Goal: Contribute content: Share content

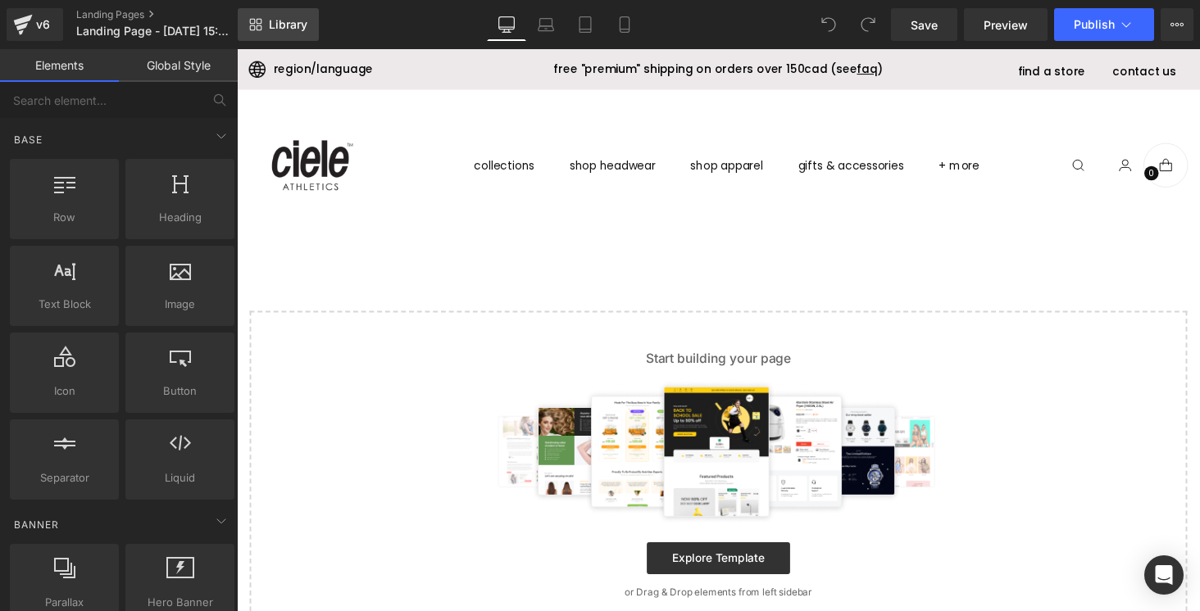
click at [293, 30] on span "Library" at bounding box center [288, 24] width 39 height 15
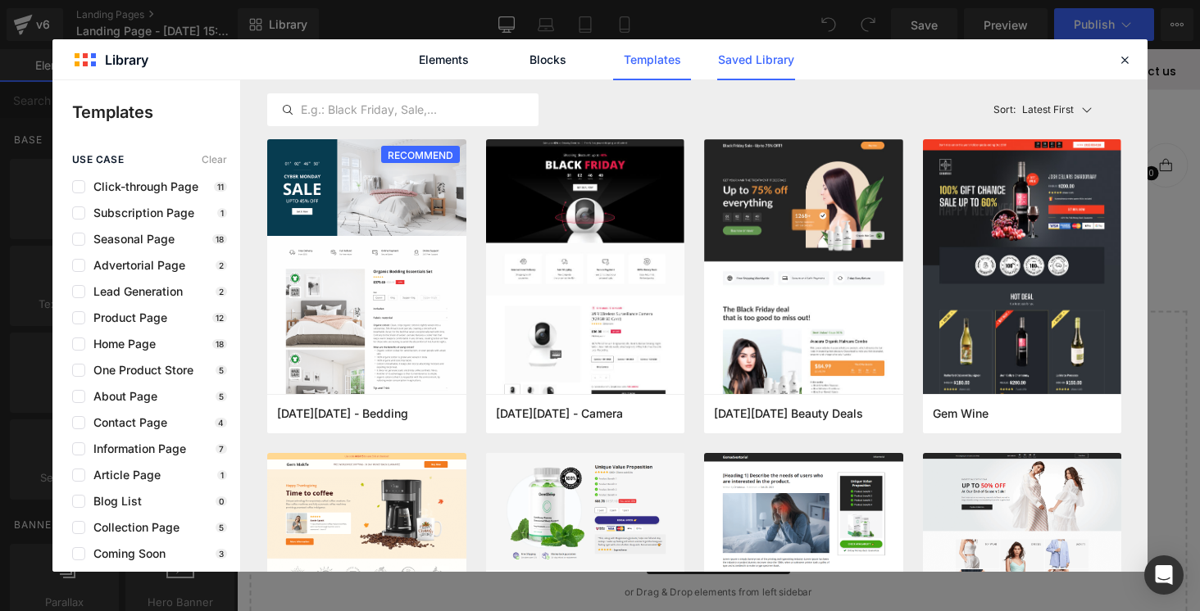
click at [0, 0] on link "Saved Library" at bounding box center [0, 0] width 0 height 0
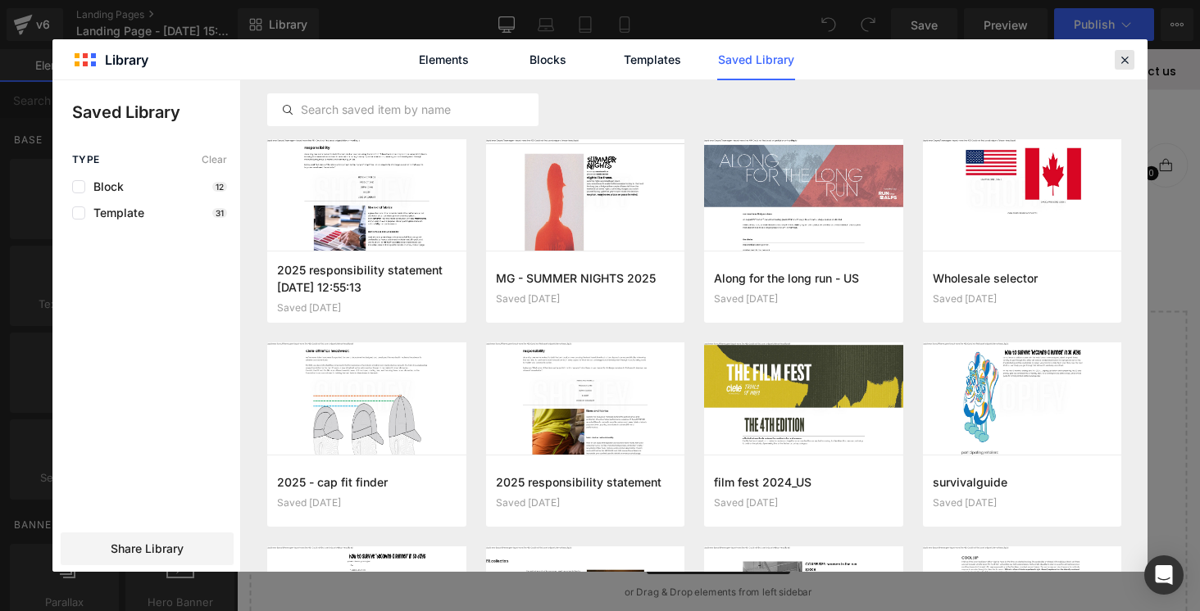
click at [1125, 61] on icon at bounding box center [1124, 59] width 15 height 15
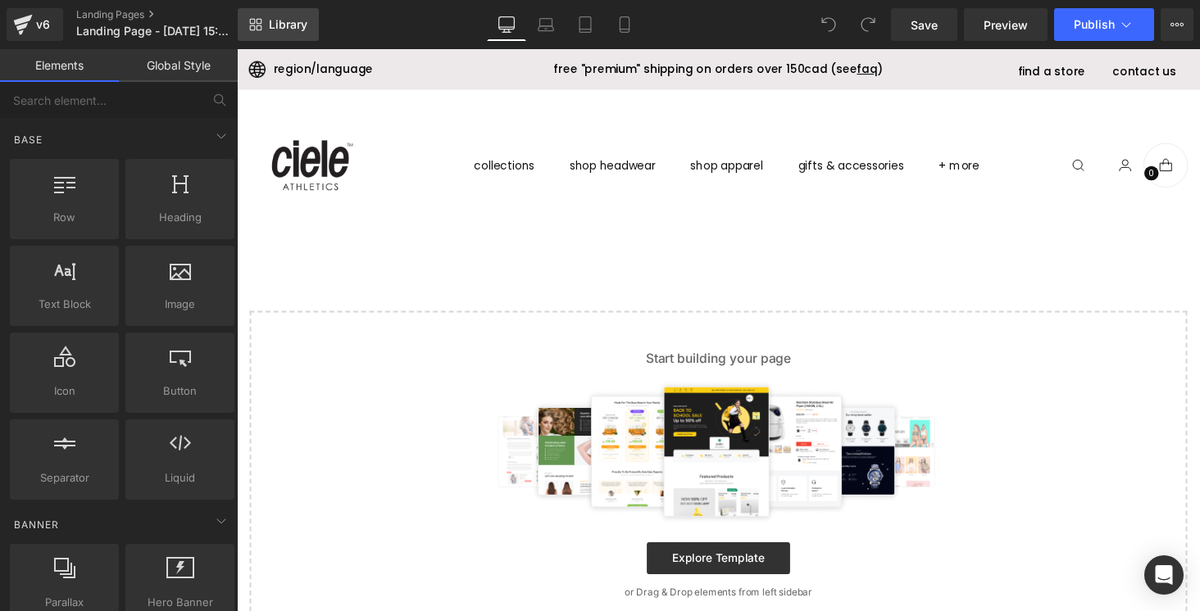
click at [292, 24] on span "Library" at bounding box center [288, 24] width 39 height 15
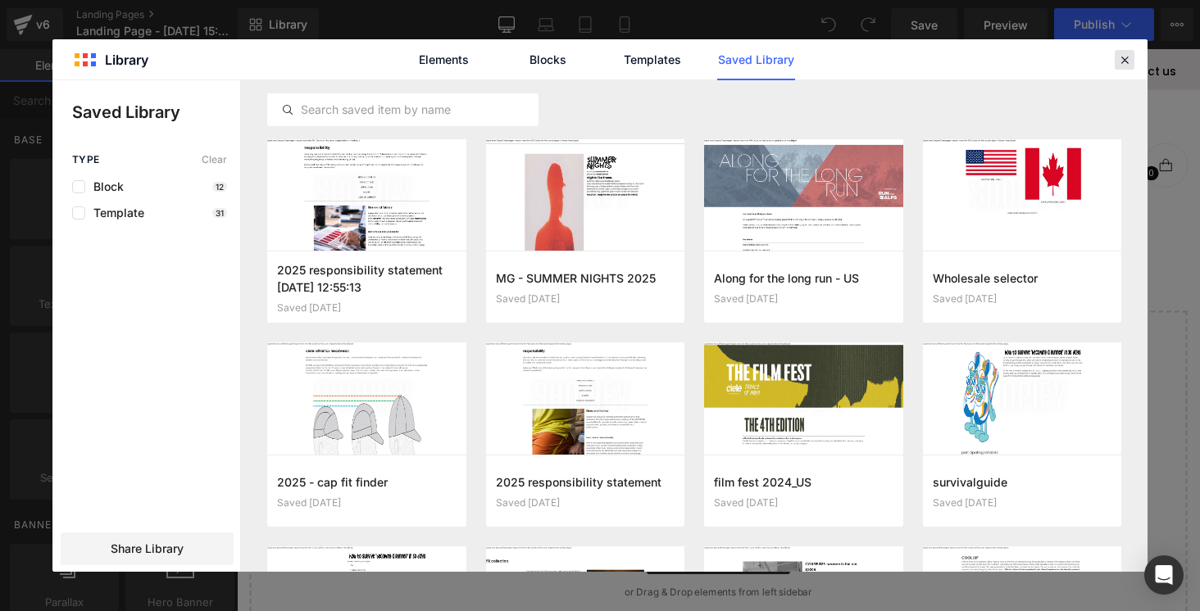
click at [1122, 56] on icon at bounding box center [1124, 59] width 15 height 15
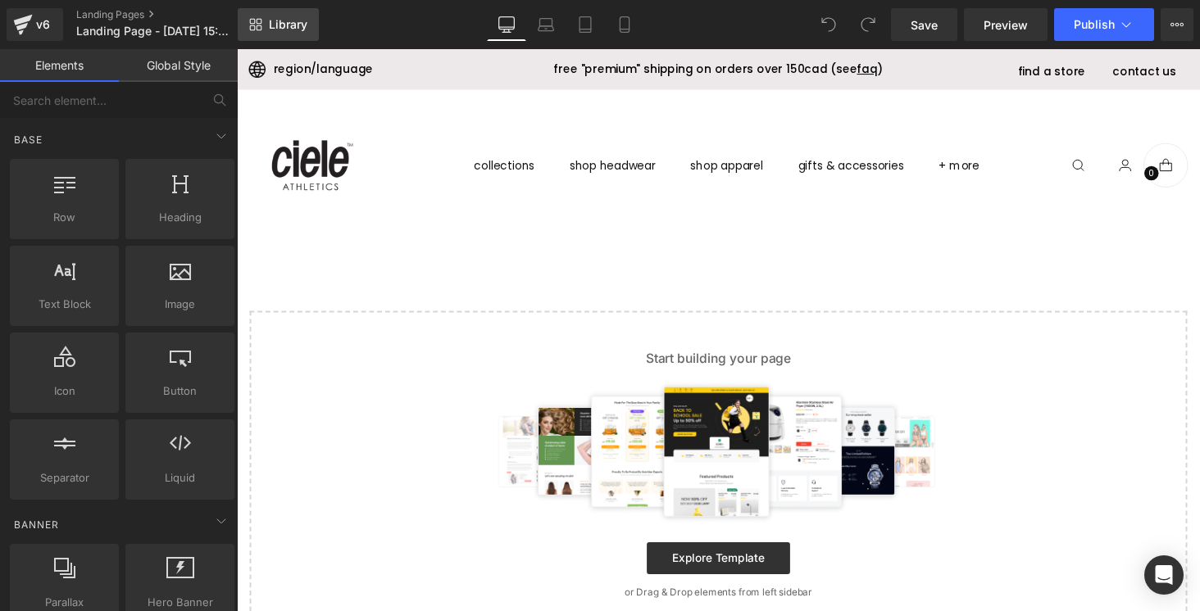
click at [293, 28] on span "Library" at bounding box center [288, 24] width 39 height 15
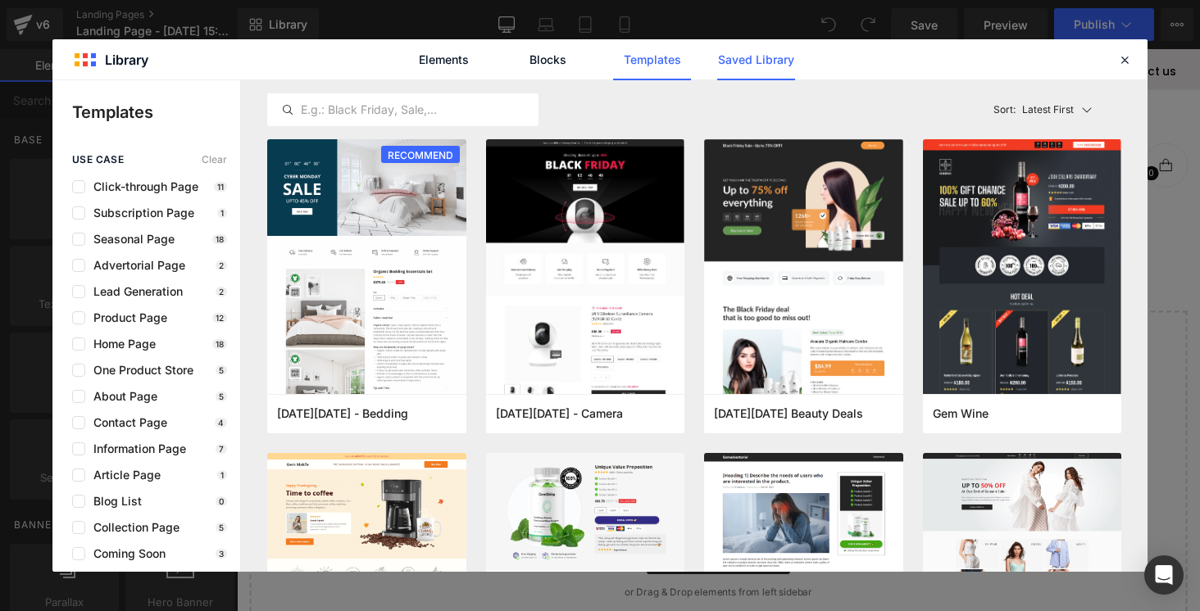
click at [743, 58] on link "Saved Library" at bounding box center [756, 59] width 78 height 41
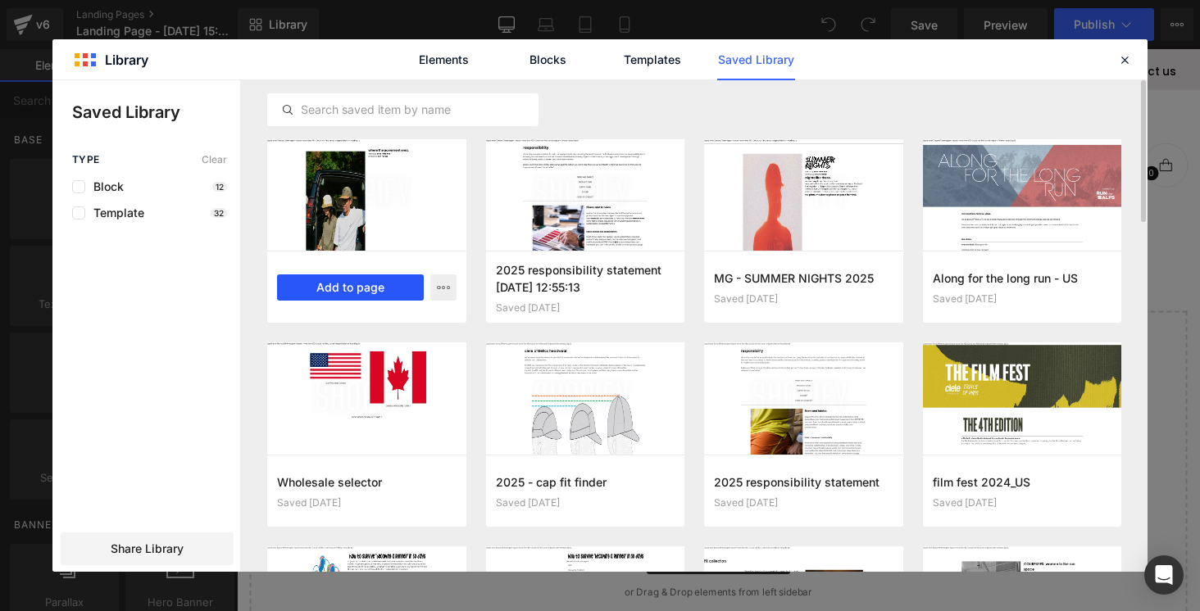
click at [354, 283] on button "Add to page" at bounding box center [350, 288] width 147 height 26
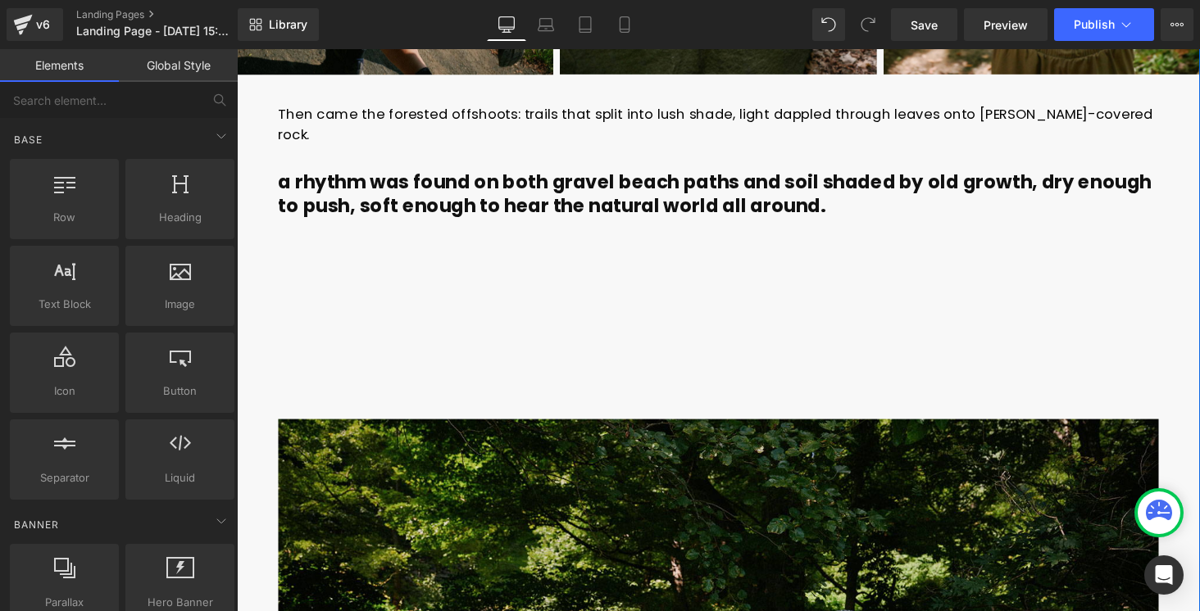
scroll to position [5167, 0]
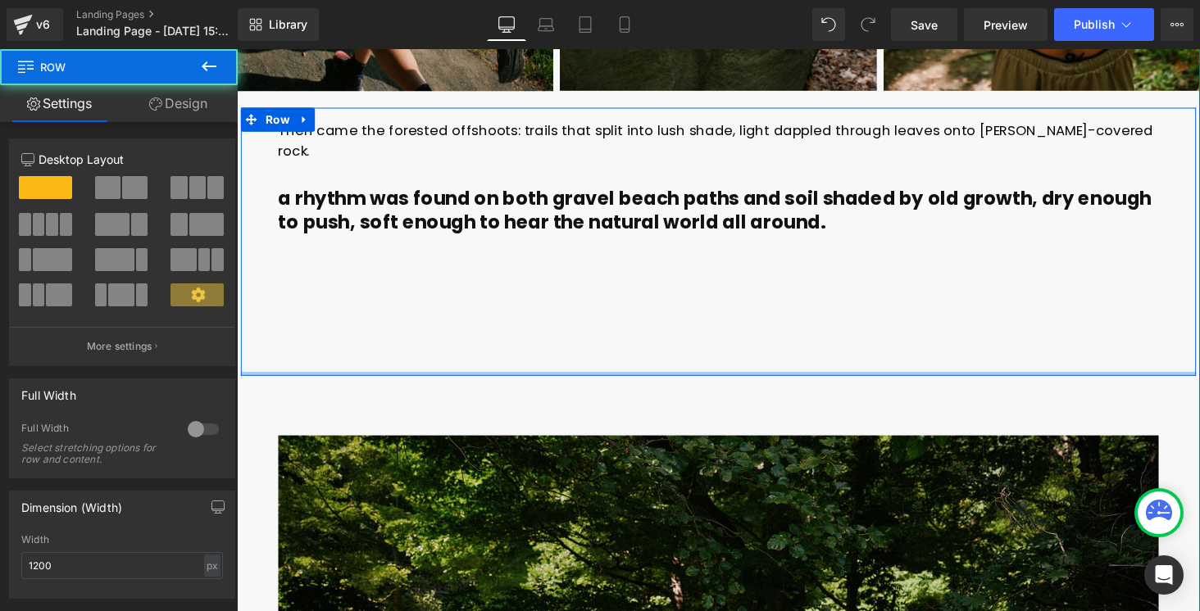
drag, startPoint x: 709, startPoint y: 360, endPoint x: 709, endPoint y: 312, distance: 47.5
click at [709, 312] on div "Then came the forested offshoots: trails that split into lush shade, light dapp…" at bounding box center [733, 248] width 984 height 276
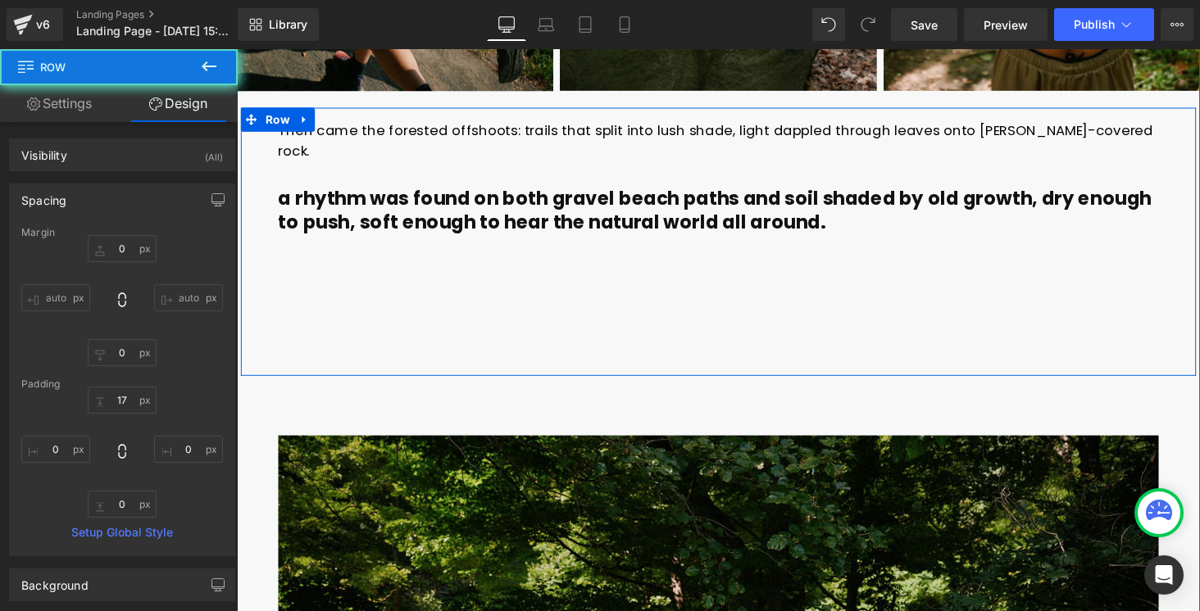
click at [703, 196] on b "a rhythm was found on both gravel beach paths and soil shaded by old growth, dr…" at bounding box center [729, 216] width 899 height 52
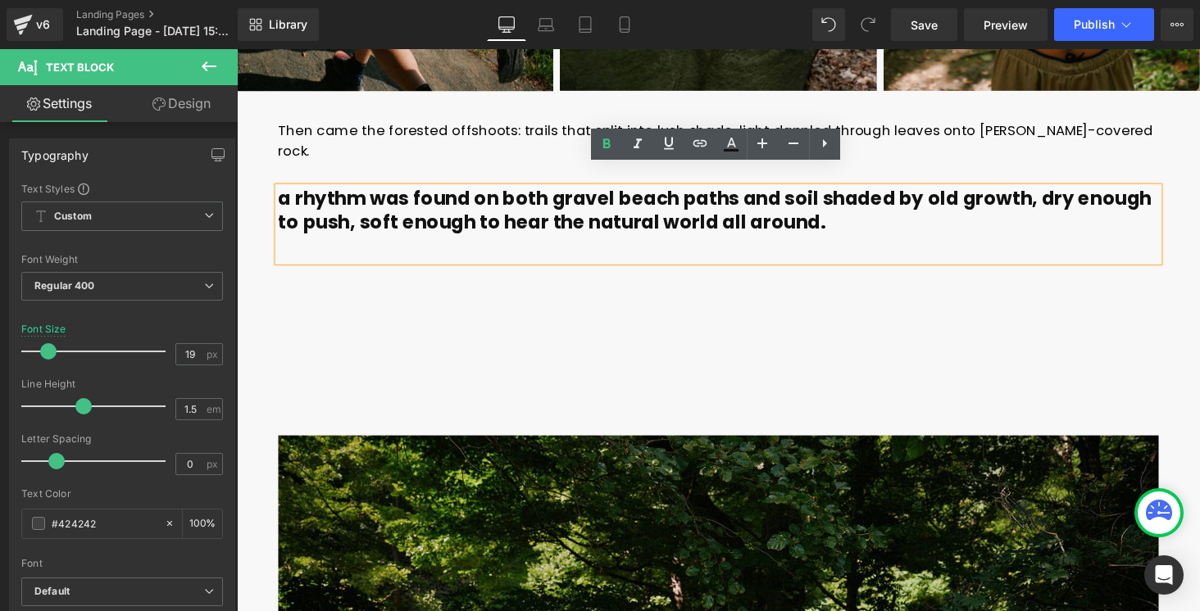
click at [571, 239] on div "a rhythm was found on both gravel beach paths and soil shaded by old growth, dr…" at bounding box center [733, 230] width 907 height 76
click at [571, 272] on div "Then came the forested offshoots: trails that split into lush shade, light dapp…" at bounding box center [732, 255] width 959 height 262
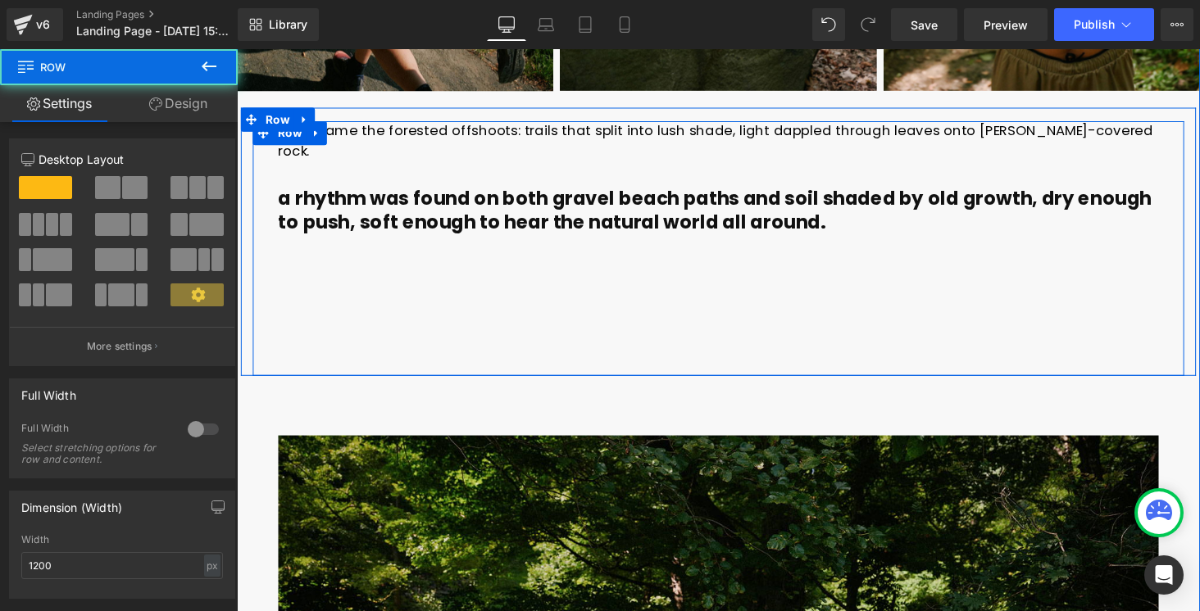
click at [469, 300] on div "Then came the forested offshoots: trails that split into lush shade, light dapp…" at bounding box center [732, 255] width 959 height 262
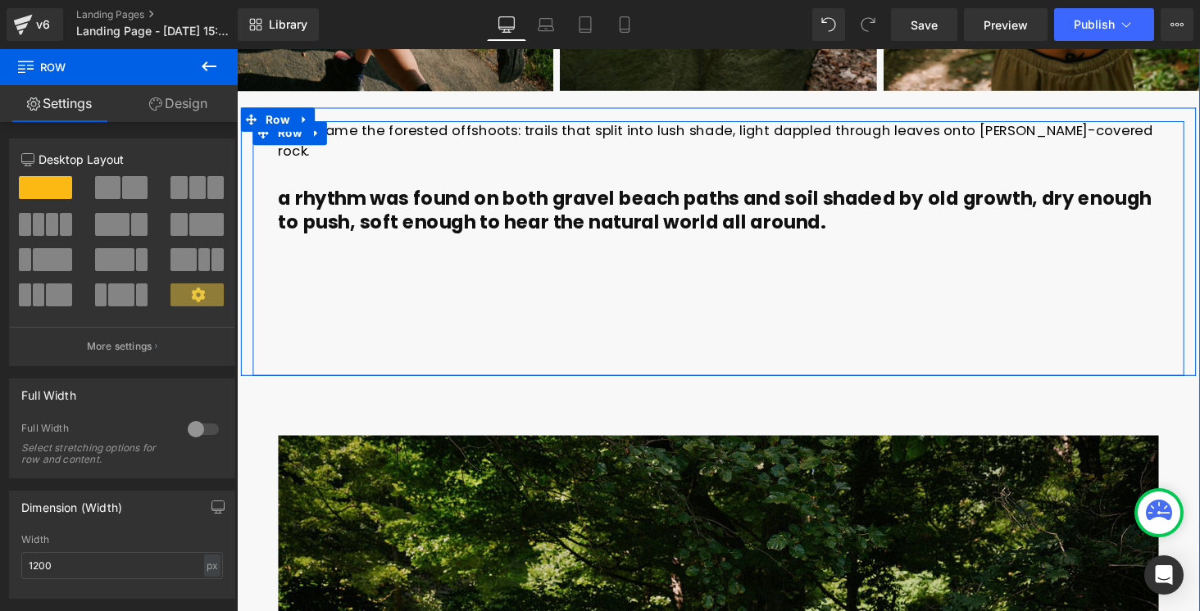
click at [467, 300] on div "Then came the forested offshoots: trails that split into lush shade, light dapp…" at bounding box center [732, 255] width 959 height 262
click at [331, 307] on div "Then came the forested offshoots: trails that split into lush shade, light dapp…" at bounding box center [732, 255] width 959 height 262
click at [859, 201] on p "a rhythm was found on both gravel beach paths and soil shaded by old growth, dr…" at bounding box center [733, 217] width 907 height 50
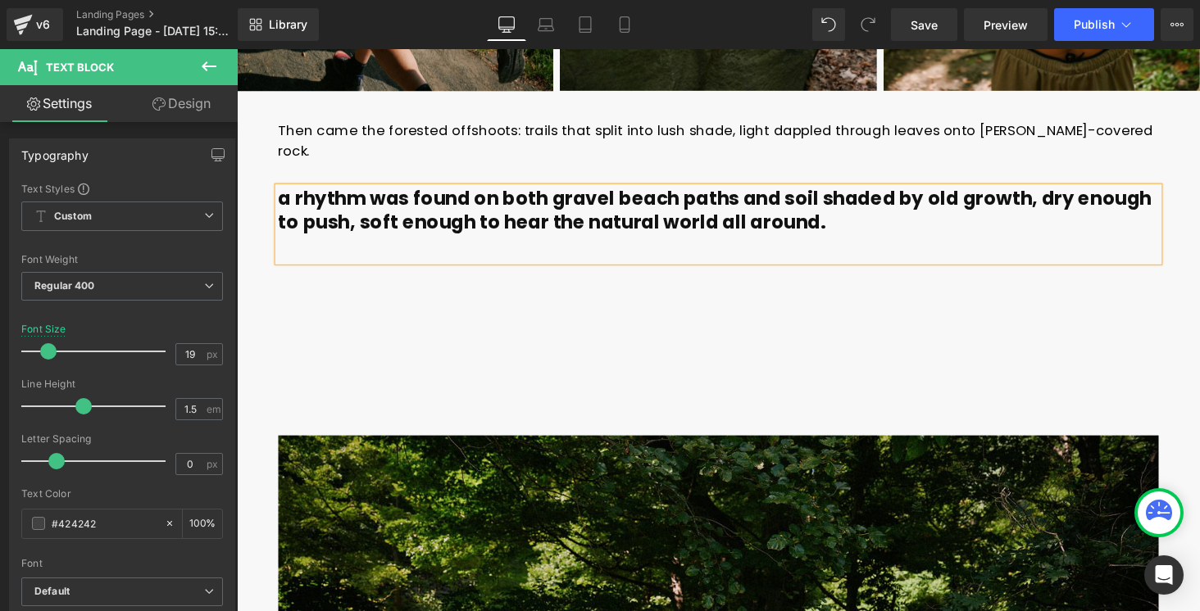
click at [453, 282] on div "Then came the forested offshoots: trails that split into lush shade, light dapp…" at bounding box center [732, 255] width 959 height 262
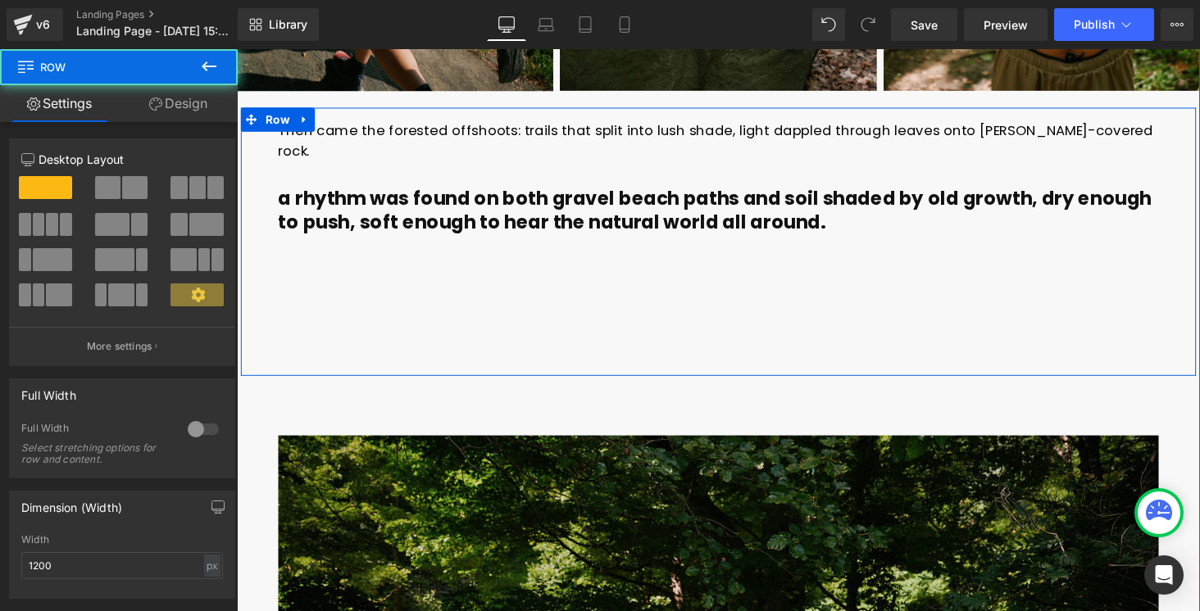
drag, startPoint x: 252, startPoint y: 361, endPoint x: 252, endPoint y: 283, distance: 78.7
click at [252, 283] on div "Then came the forested offshoots: trails that split into lush shade, light dapp…" at bounding box center [733, 248] width 984 height 276
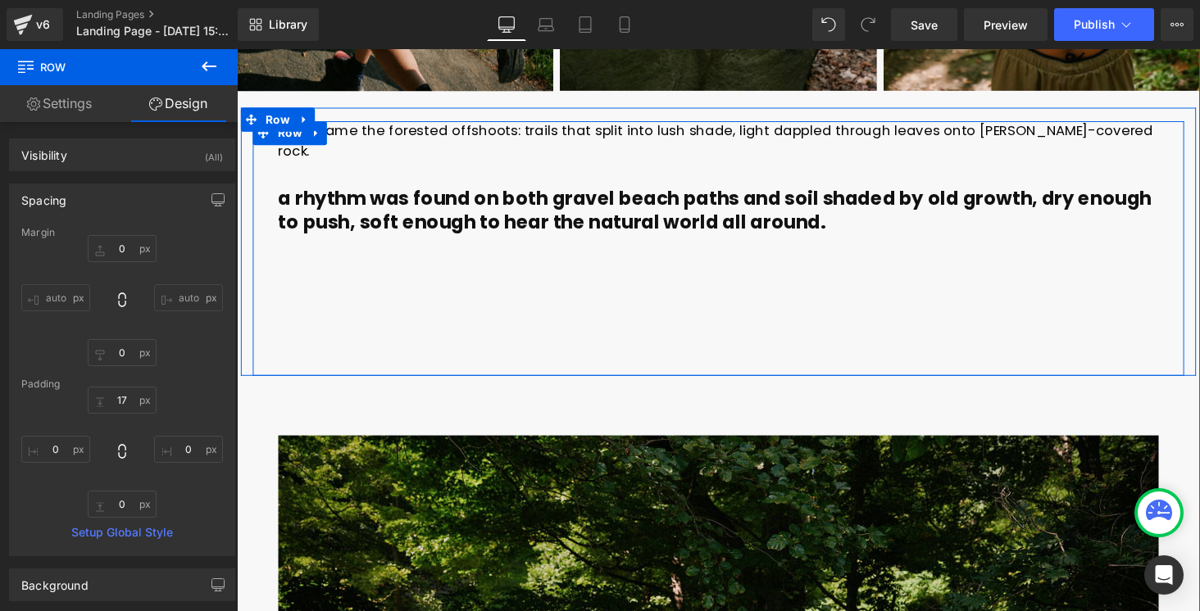
click at [284, 294] on div "Then came the forested offshoots: trails that split into lush shade, light dapp…" at bounding box center [732, 255] width 959 height 262
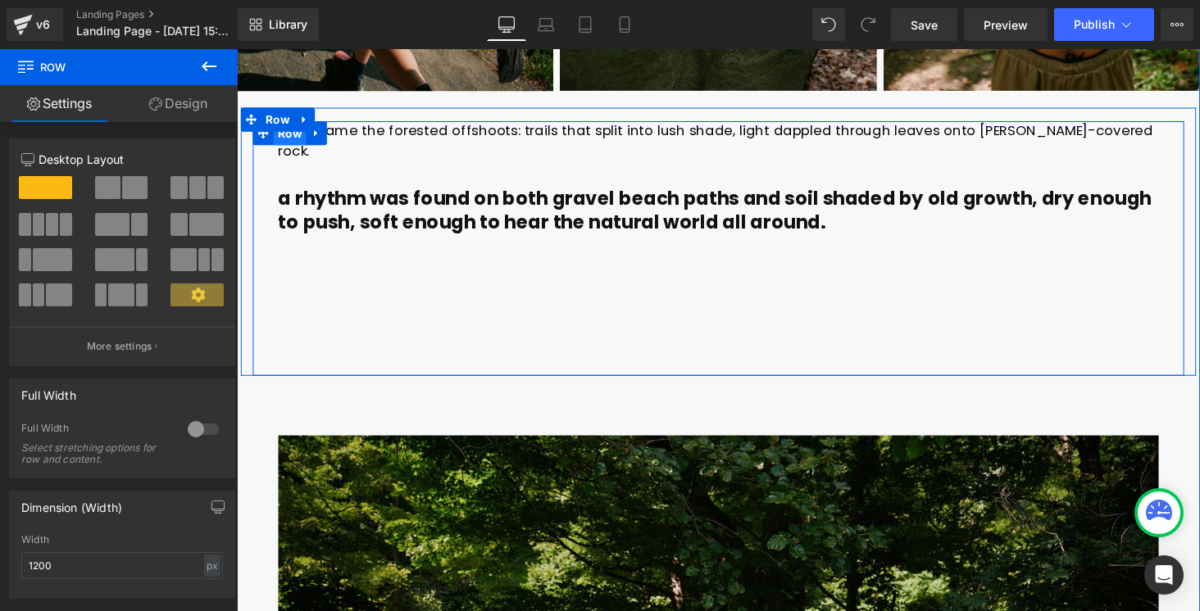
click at [299, 142] on span "Row" at bounding box center [292, 137] width 34 height 25
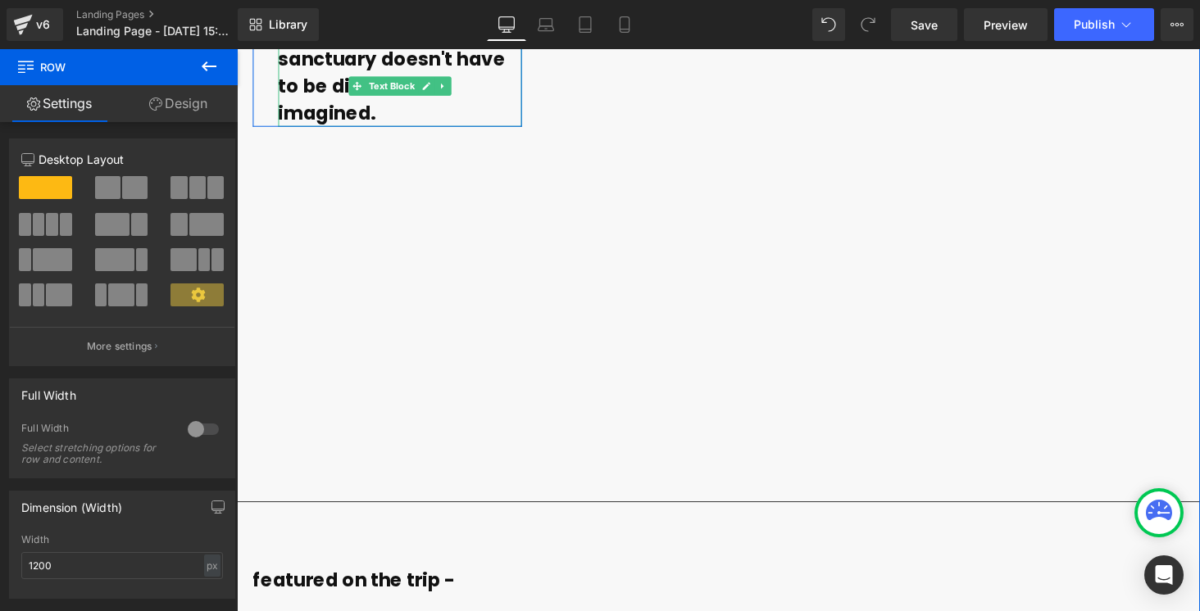
scroll to position [10382, 0]
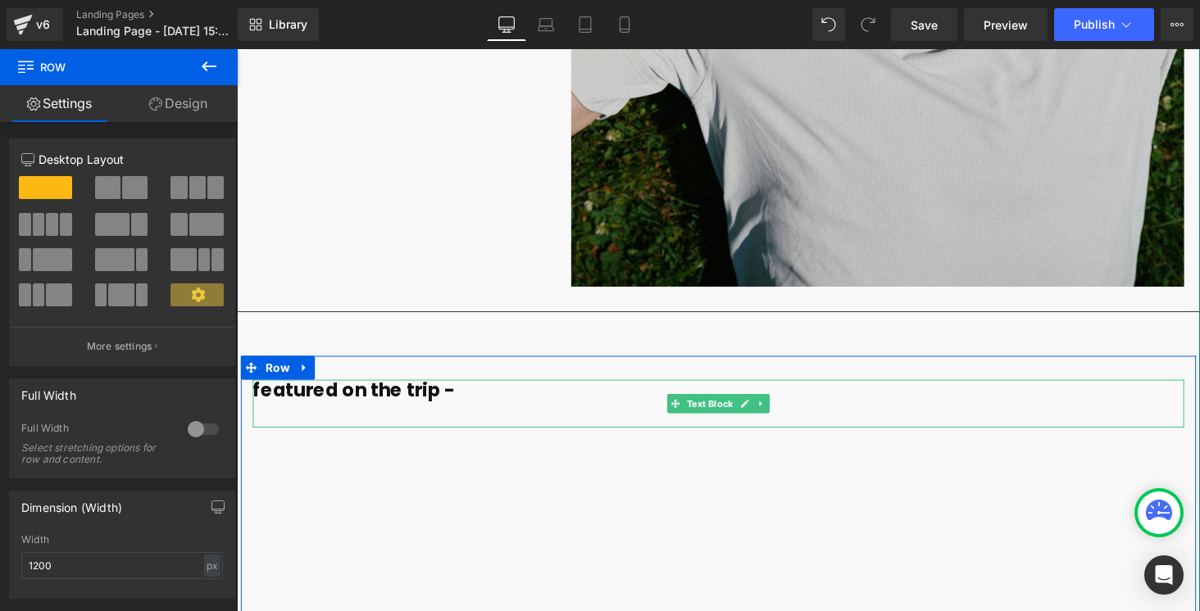
click at [466, 390] on p "featured on the trip -" at bounding box center [732, 401] width 959 height 23
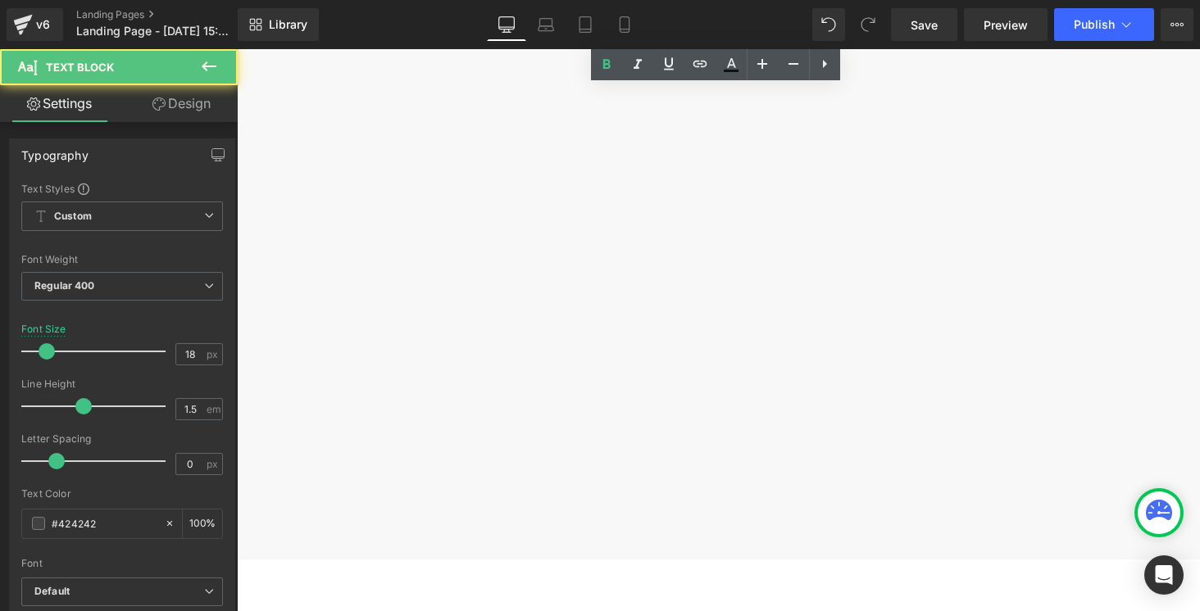
click at [516, 210] on div "Products not found. Product List" at bounding box center [732, 156] width 959 height 246
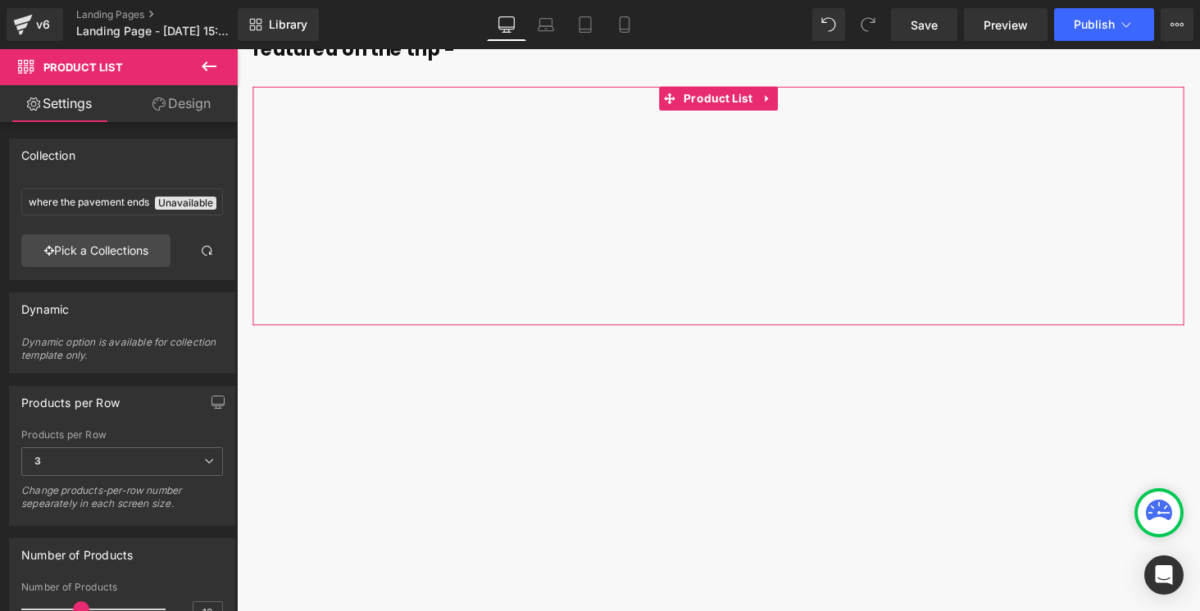
scroll to position [10670, 0]
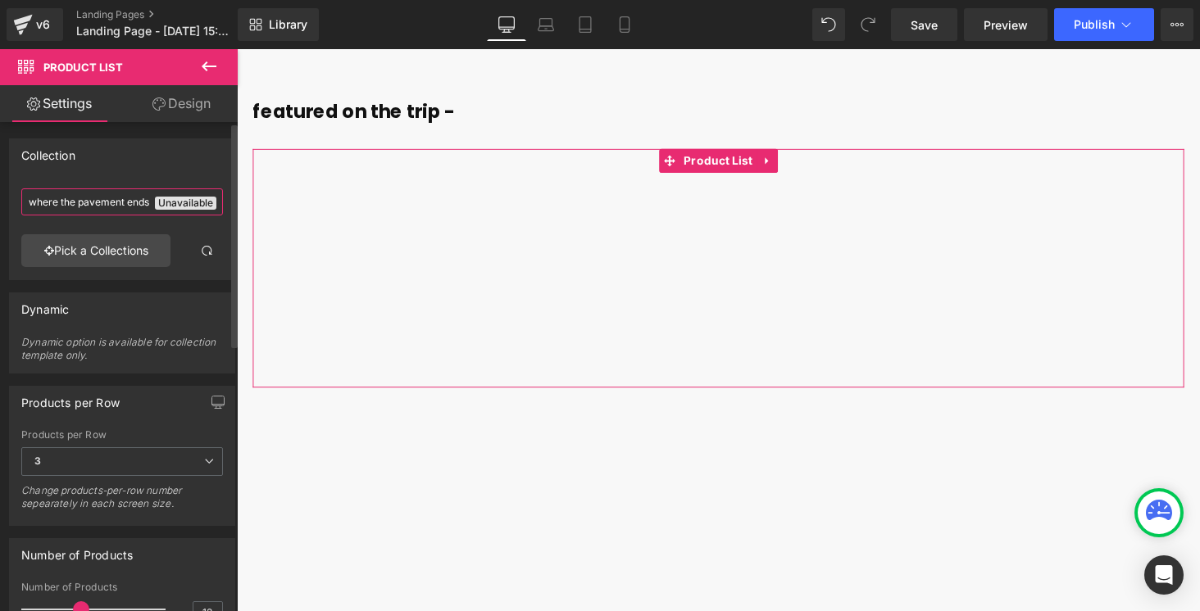
click at [86, 204] on input "where the pavement ends" at bounding box center [122, 202] width 202 height 27
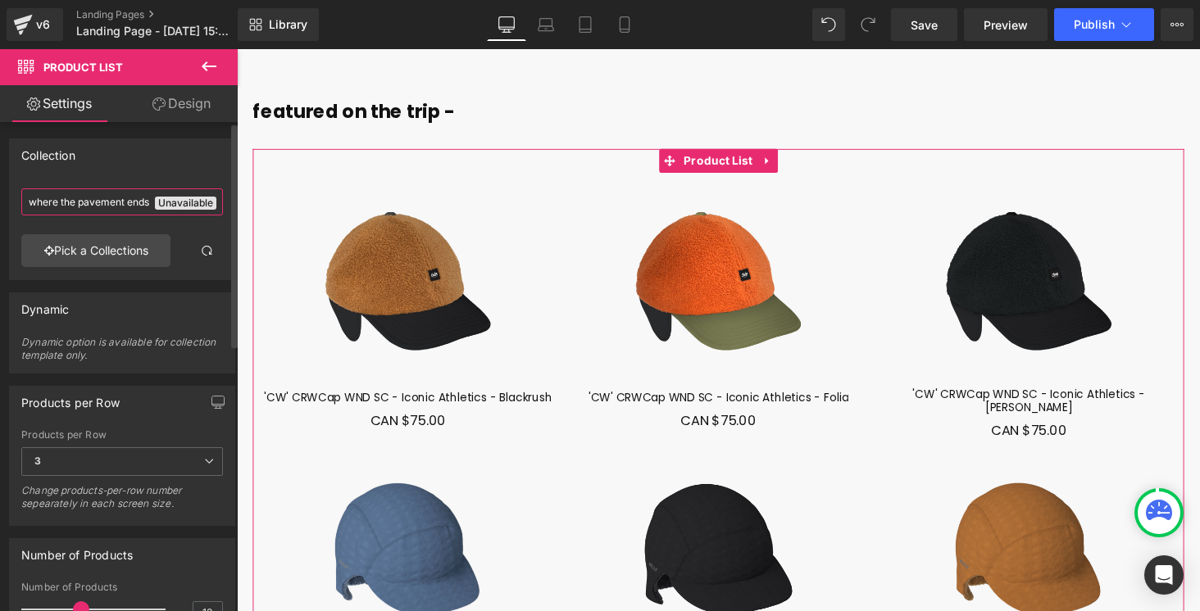
click at [114, 205] on input "where the pavement ends" at bounding box center [122, 202] width 202 height 27
click at [110, 244] on link "Pick a Collections" at bounding box center [95, 250] width 149 height 33
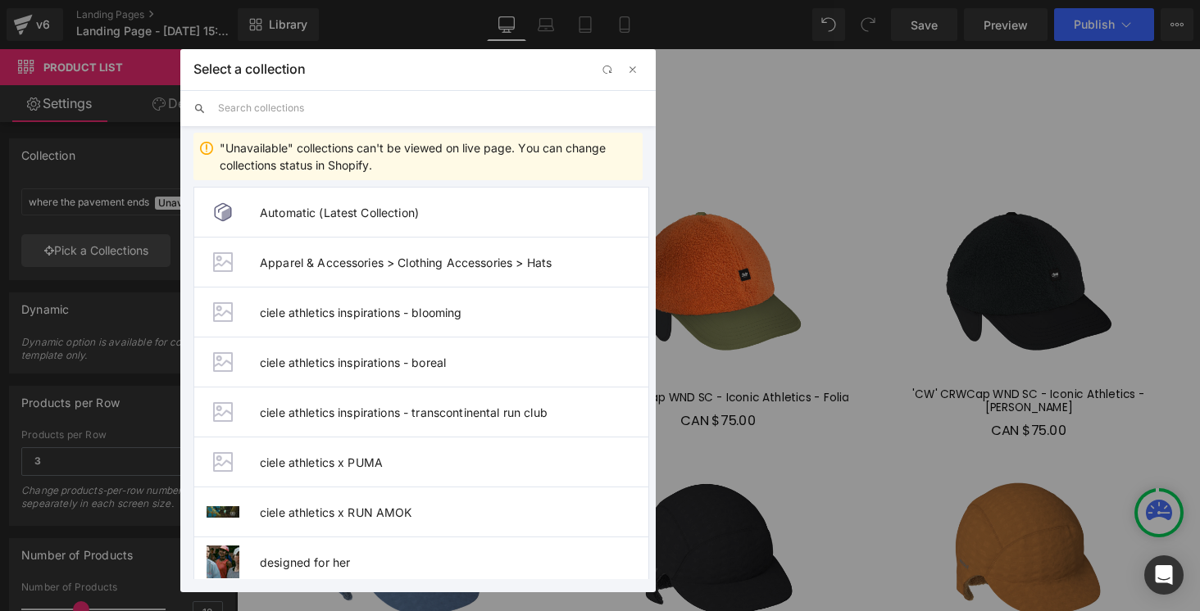
click at [283, 106] on input "text" at bounding box center [430, 108] width 425 height 36
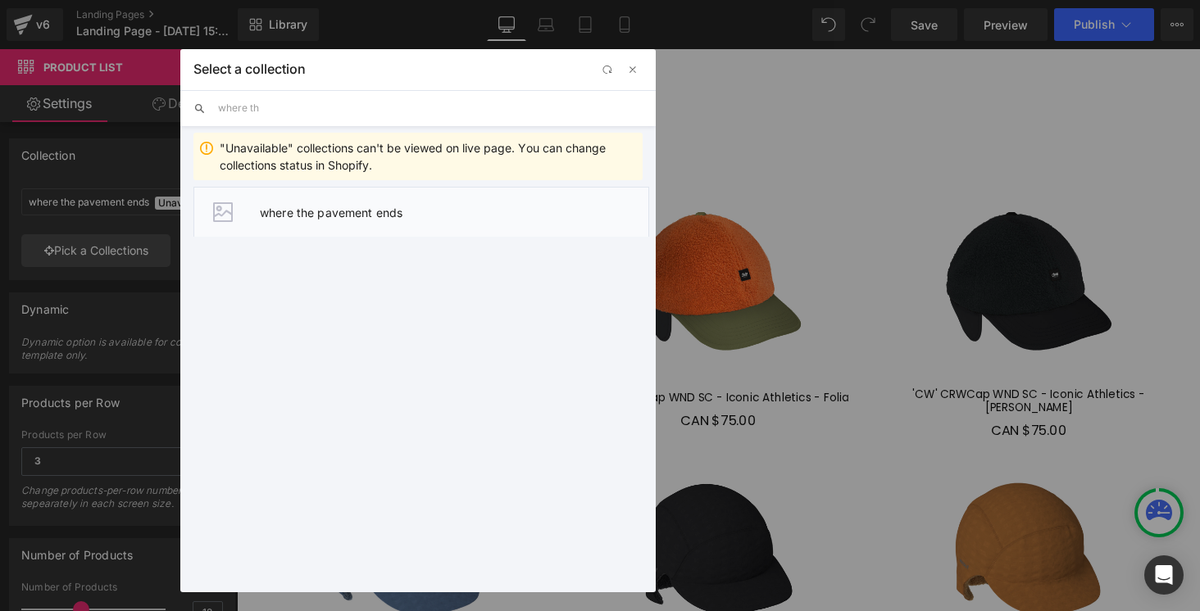
type input "where th"
click at [342, 195] on li "where the pavement ends" at bounding box center [421, 212] width 456 height 50
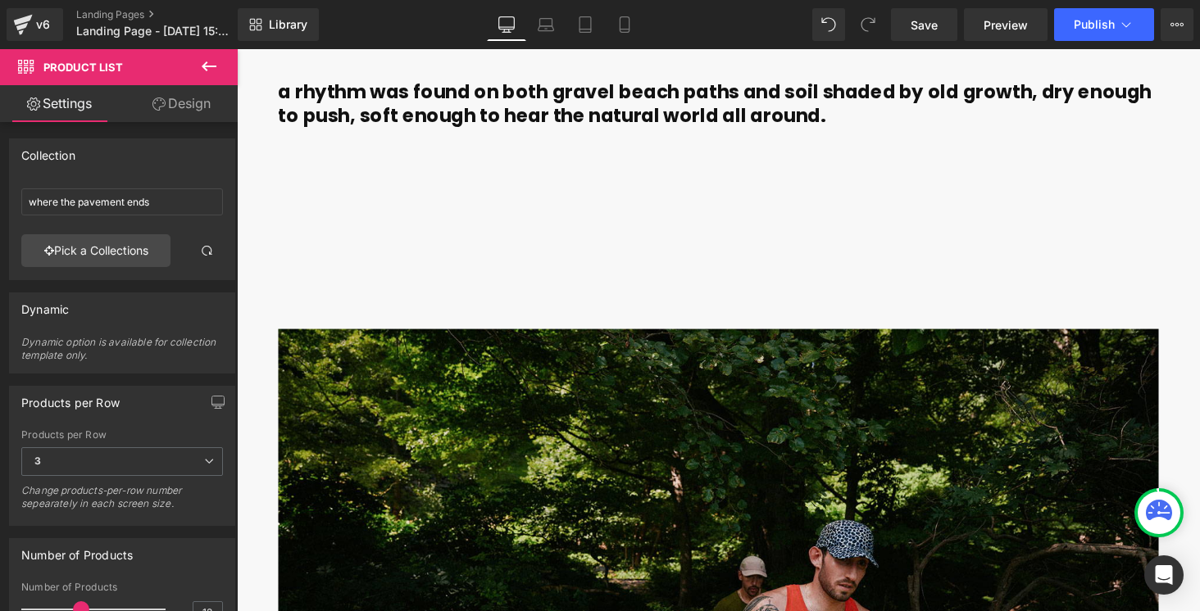
scroll to position [5013, 0]
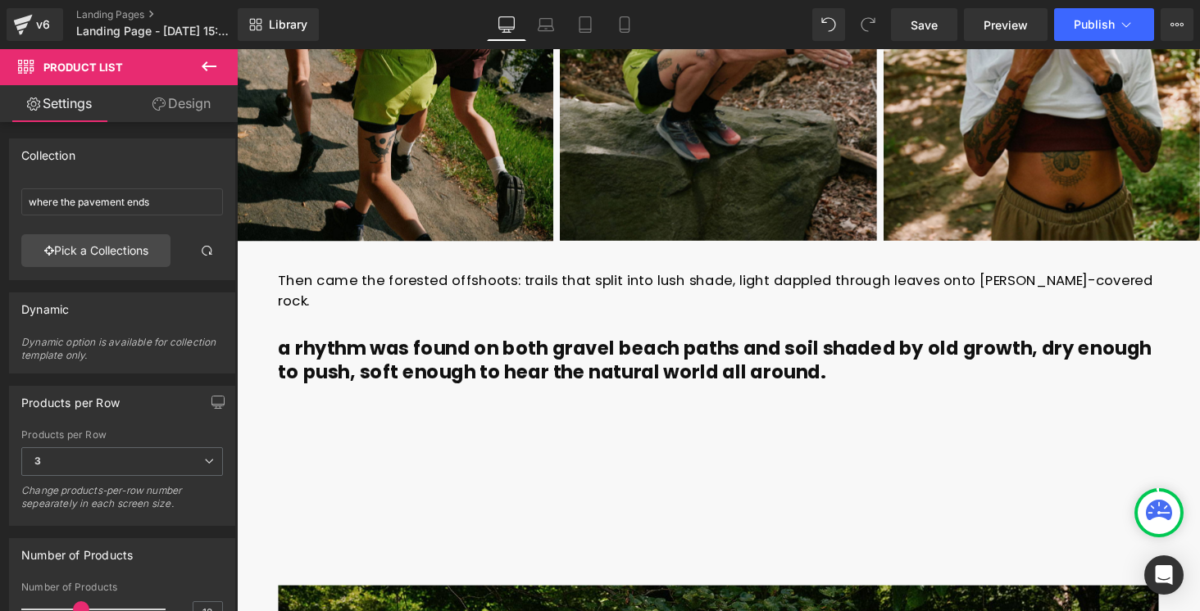
click at [613, 380] on div "a rhythm was found on both gravel beach paths and soil shaded by old growth, dr…" at bounding box center [733, 384] width 907 height 76
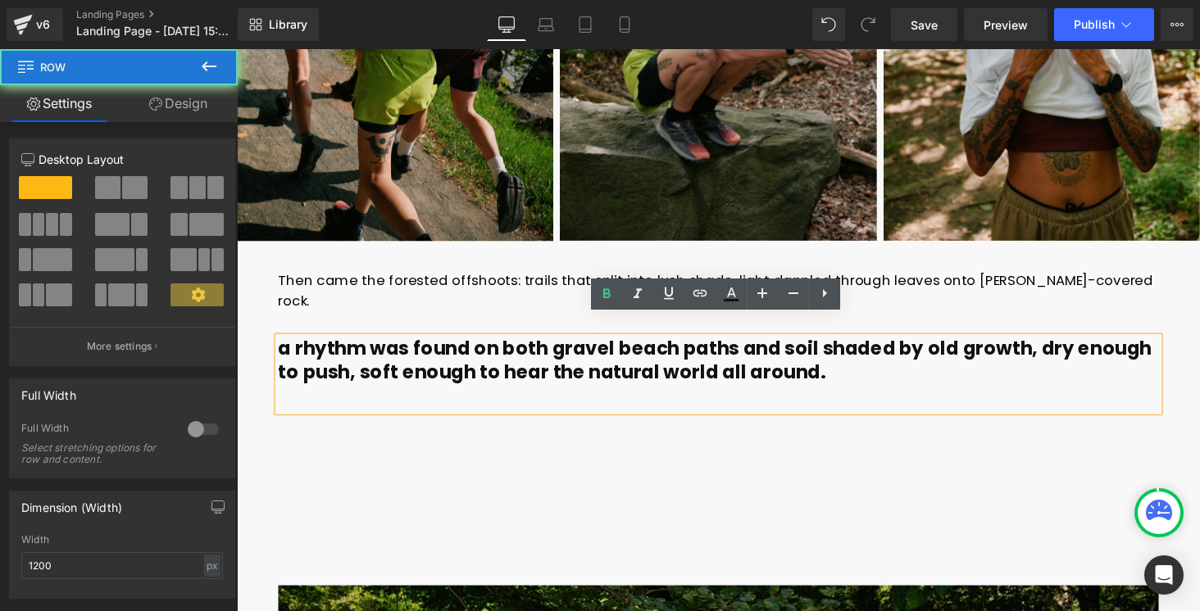
click at [623, 448] on div "Then came the forested offshoots: trails that split into lush shade, light dapp…" at bounding box center [732, 409] width 959 height 262
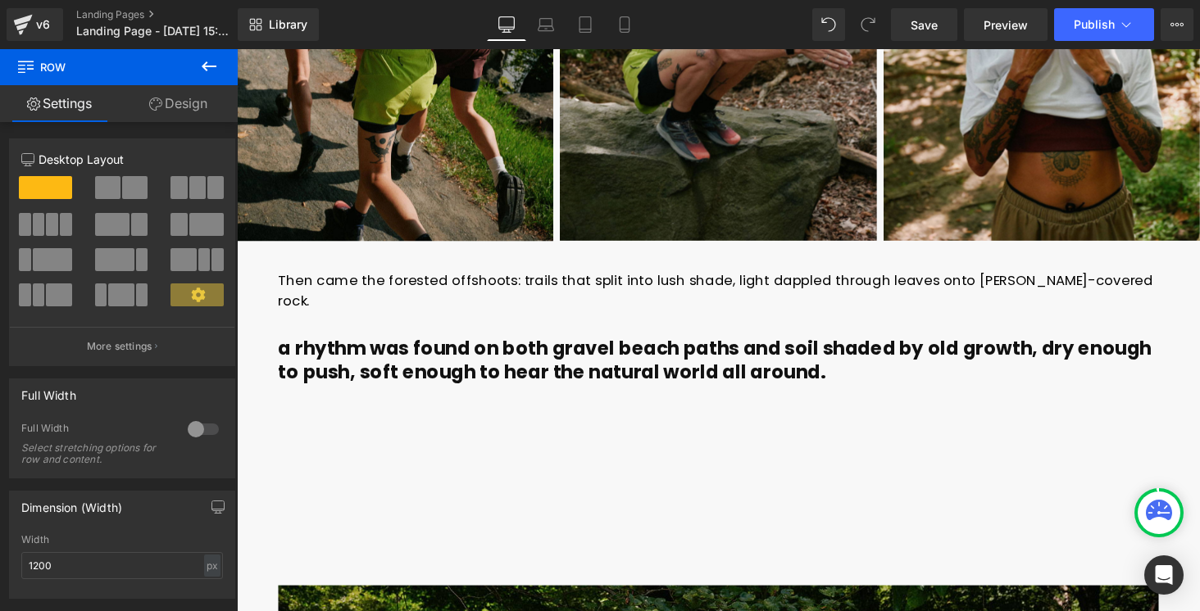
click at [398, 459] on div "Then came the forested offshoots: trails that split into lush shade, light dapp…" at bounding box center [732, 409] width 959 height 262
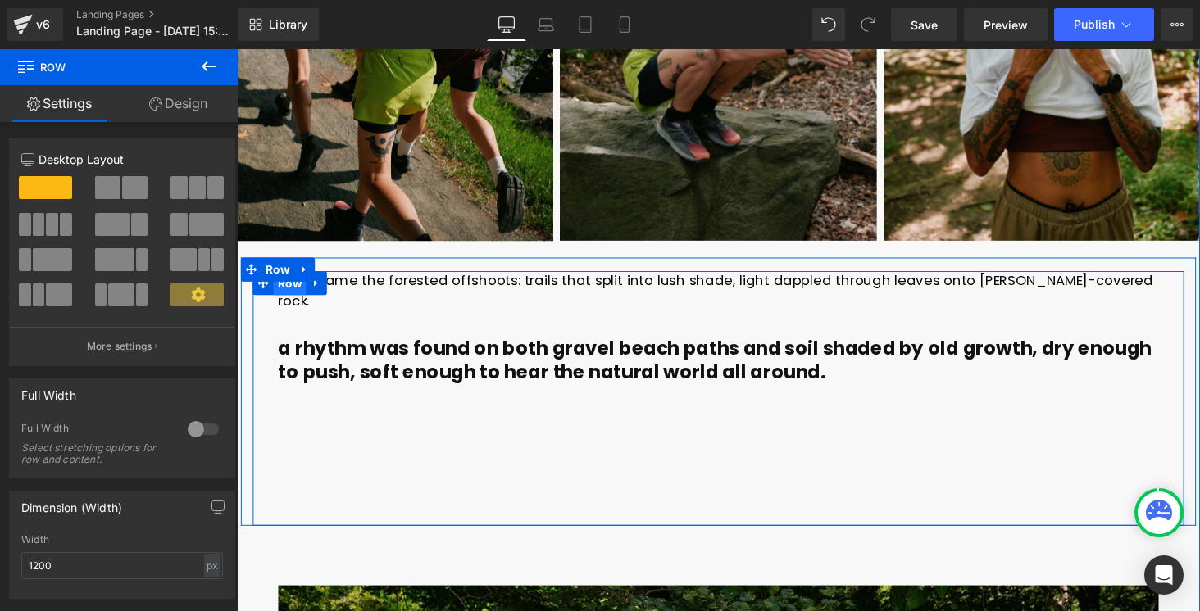
click at [289, 293] on span "Row" at bounding box center [292, 291] width 34 height 25
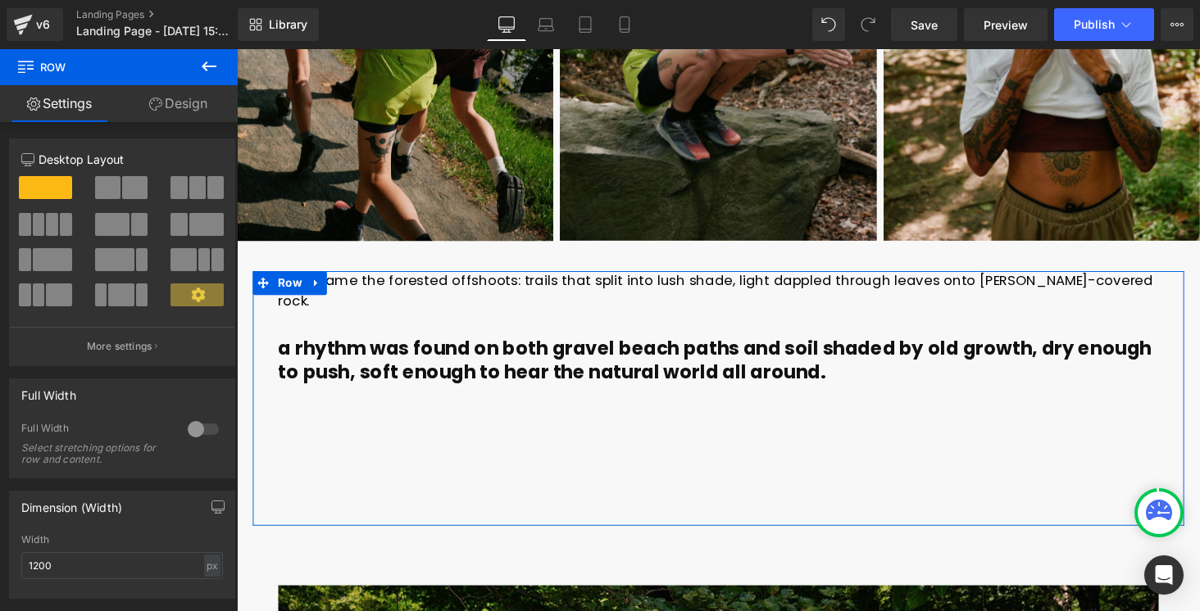
click at [162, 111] on link "Design" at bounding box center [178, 103] width 119 height 37
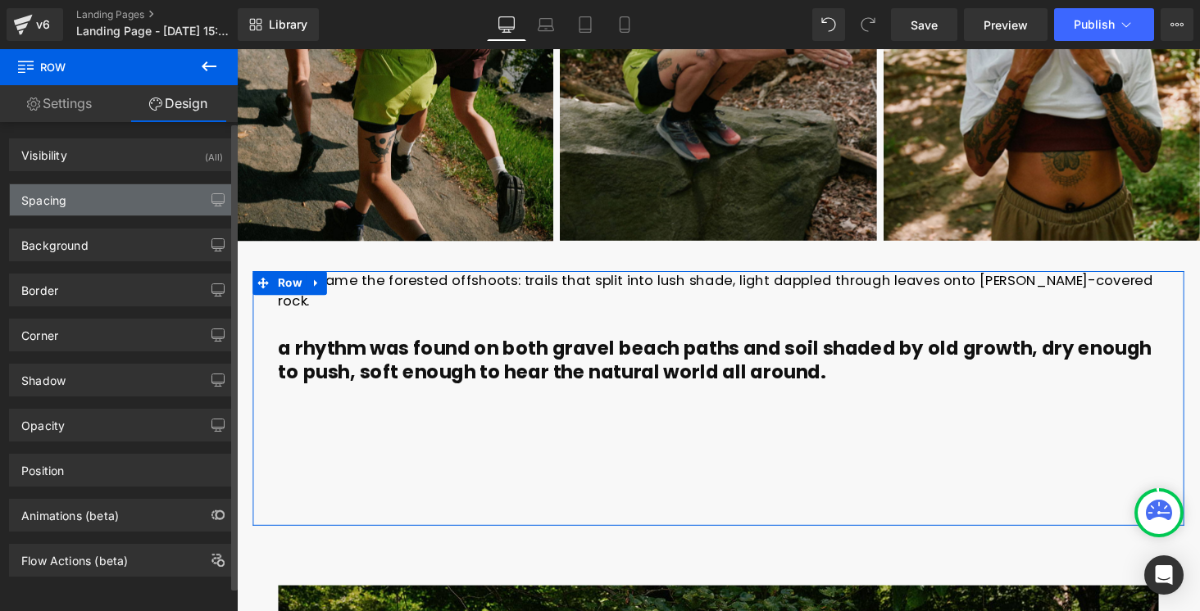
click at [76, 206] on div "Spacing" at bounding box center [122, 199] width 225 height 31
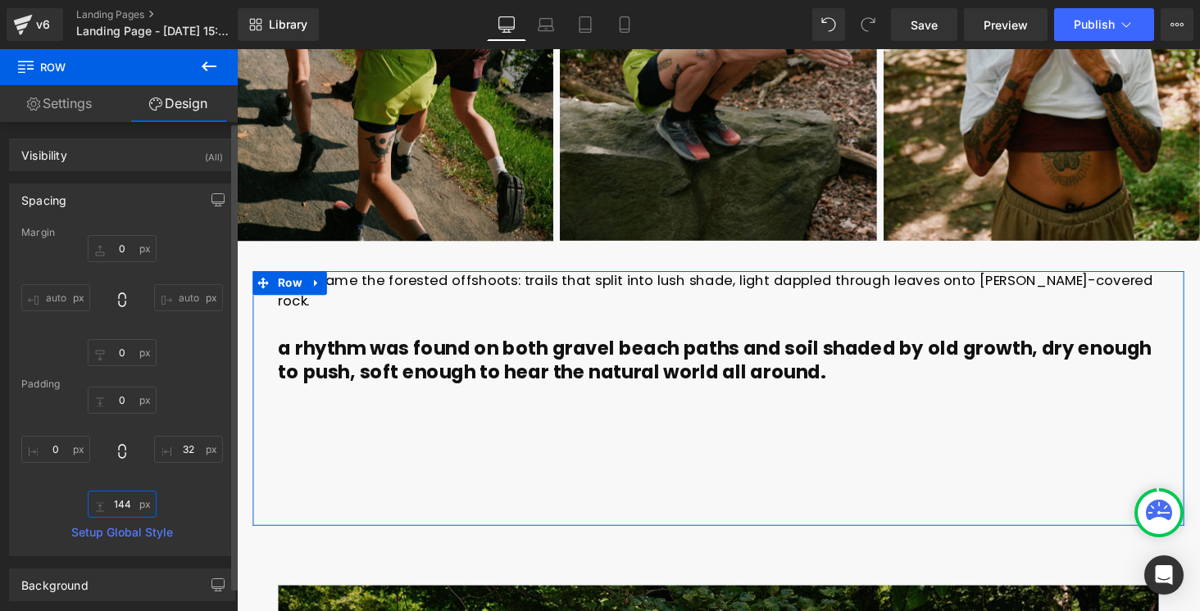
click at [114, 498] on input "144" at bounding box center [122, 504] width 69 height 27
type input "10"
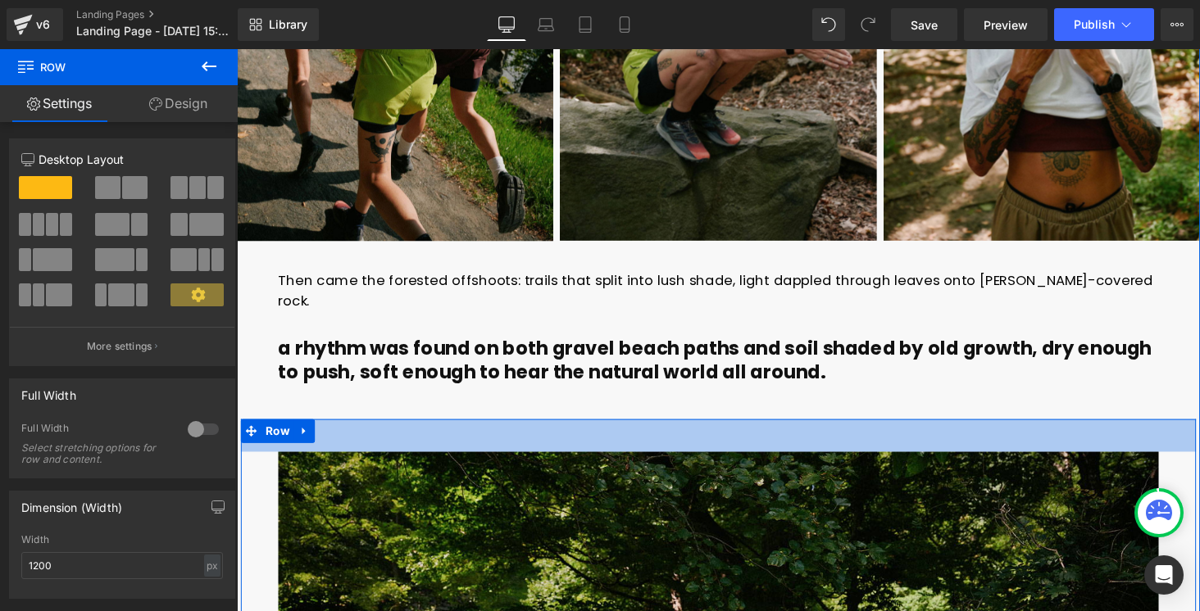
drag, startPoint x: 433, startPoint y: 429, endPoint x: 433, endPoint y: 401, distance: 27.9
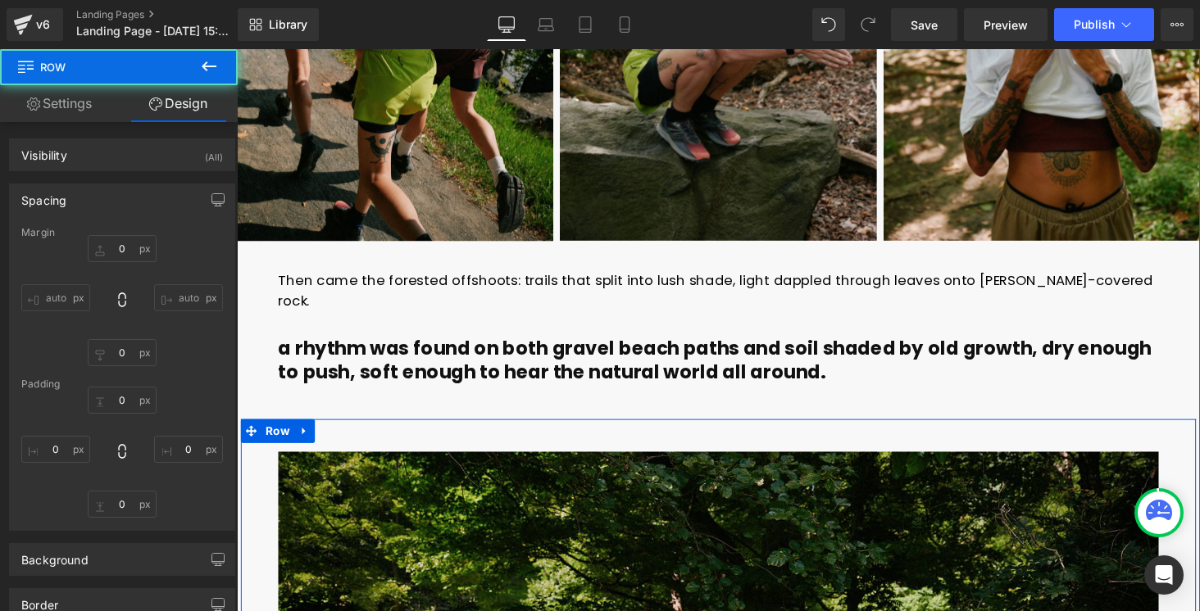
type input "0"
type input "41"
type input "0"
type input "16"
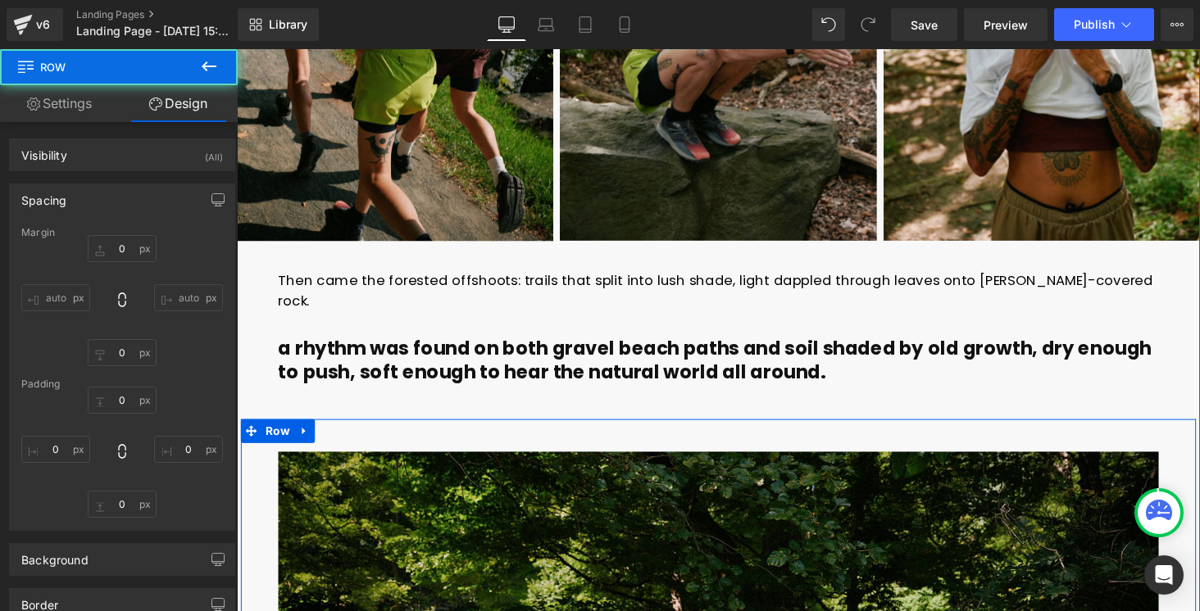
type input "0"
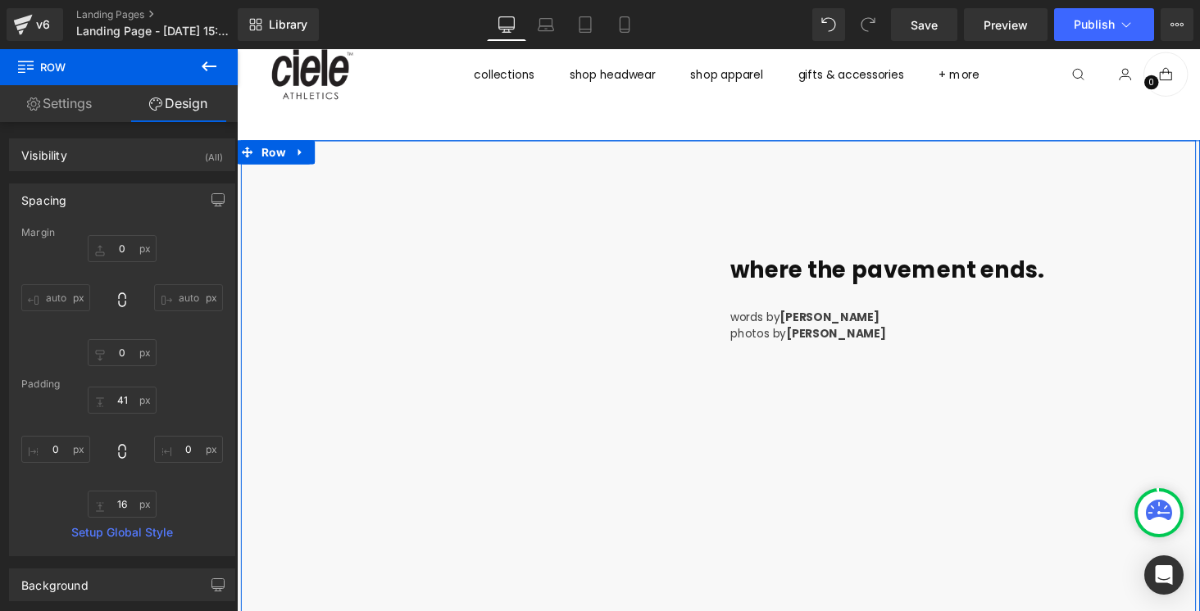
scroll to position [0, 0]
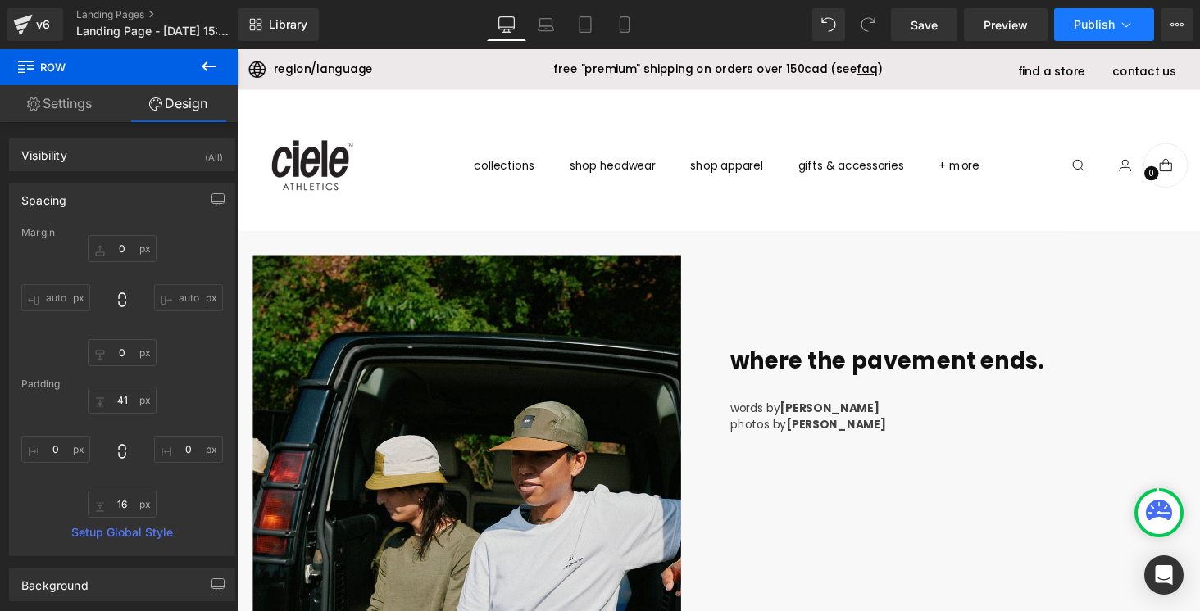
click at [1114, 15] on button "Publish" at bounding box center [1104, 24] width 100 height 33
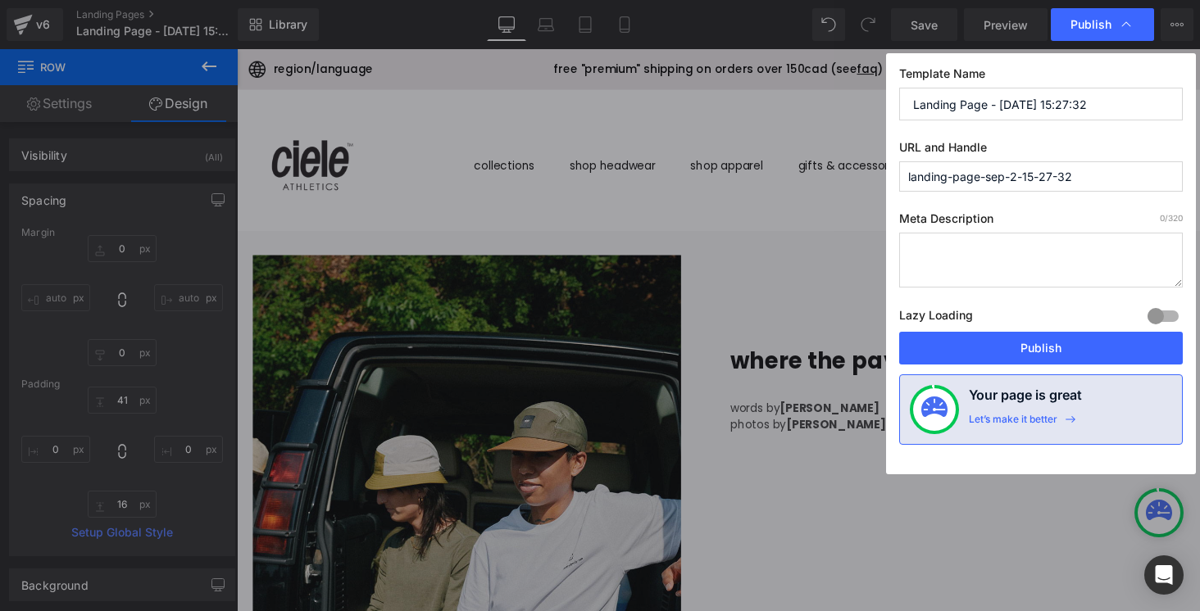
click at [1004, 107] on input "Landing Page - [DATE] 15:27:32" at bounding box center [1041, 104] width 284 height 33
click at [969, 188] on input "landing-page-sep-2-15-27-32" at bounding box center [1041, 176] width 284 height 30
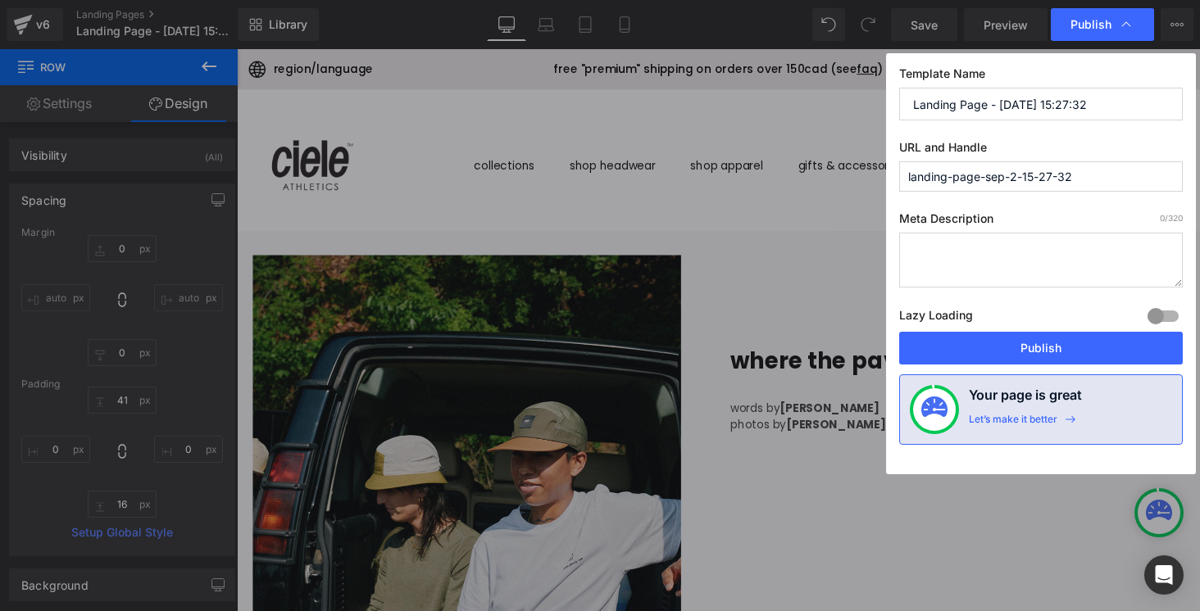
click at [969, 188] on input "landing-page-sep-2-15-27-32" at bounding box center [1041, 176] width 284 height 30
paste input "where-the-pavement-ends"
type input "where-the-pavement-ends"
click at [998, 105] on input "Landing Page - [DATE] 15:27:32" at bounding box center [1041, 104] width 284 height 33
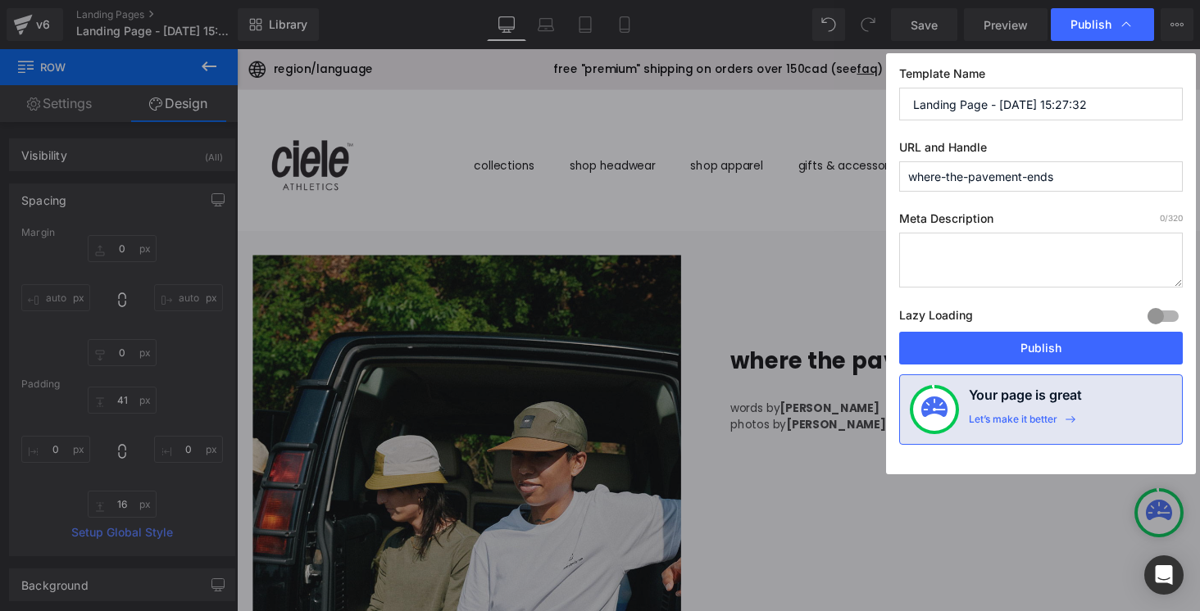
click at [998, 105] on input "Landing Page - [DATE] 15:27:32" at bounding box center [1041, 104] width 284 height 33
paste input "pavement ends"
type input "pavement ends"
click at [1008, 283] on textarea at bounding box center [1041, 260] width 284 height 55
paste textarea "Heading out to where the pavement ends and water or [PERSON_NAME] begin."
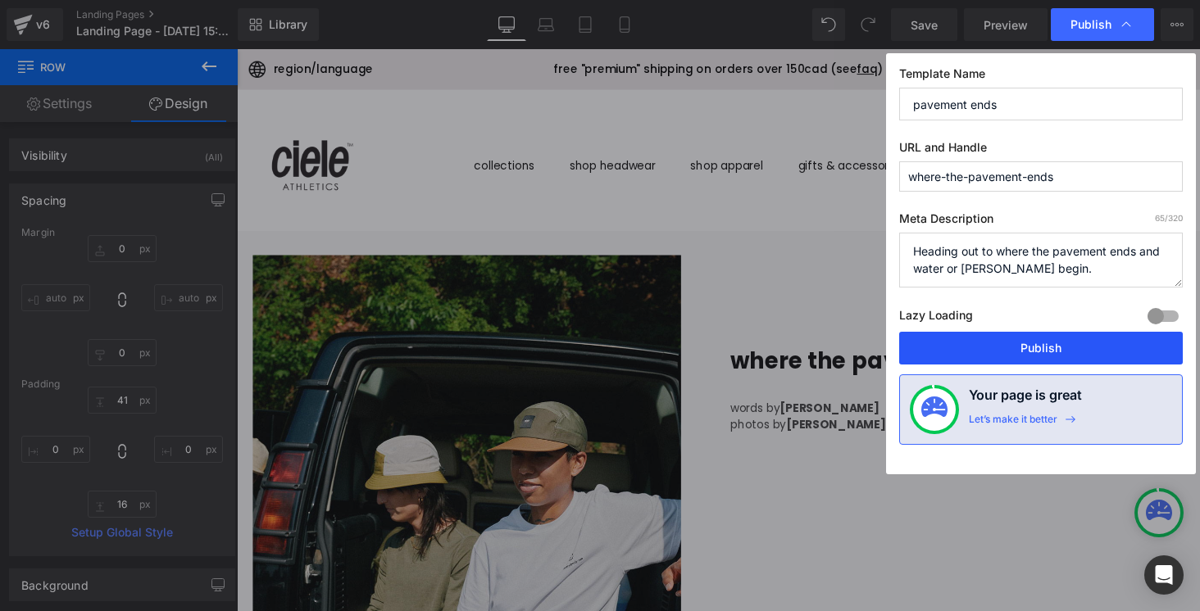
type textarea "Heading out to where the pavement ends and water or [PERSON_NAME] begin."
click at [1043, 348] on button "Publish" at bounding box center [1041, 348] width 284 height 33
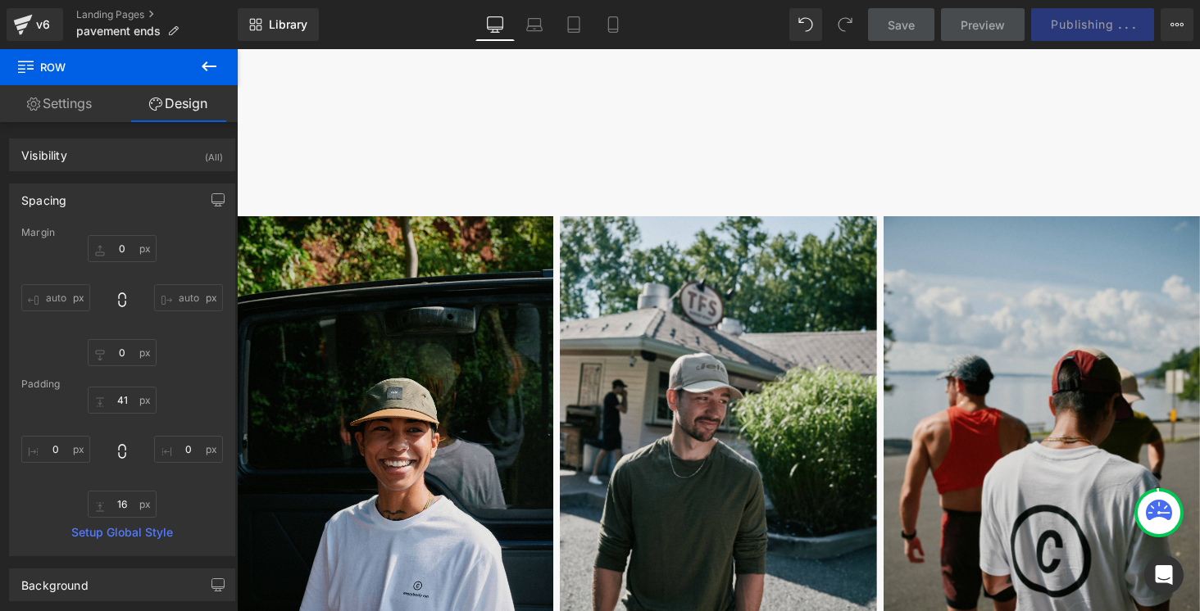
scroll to position [1757, 0]
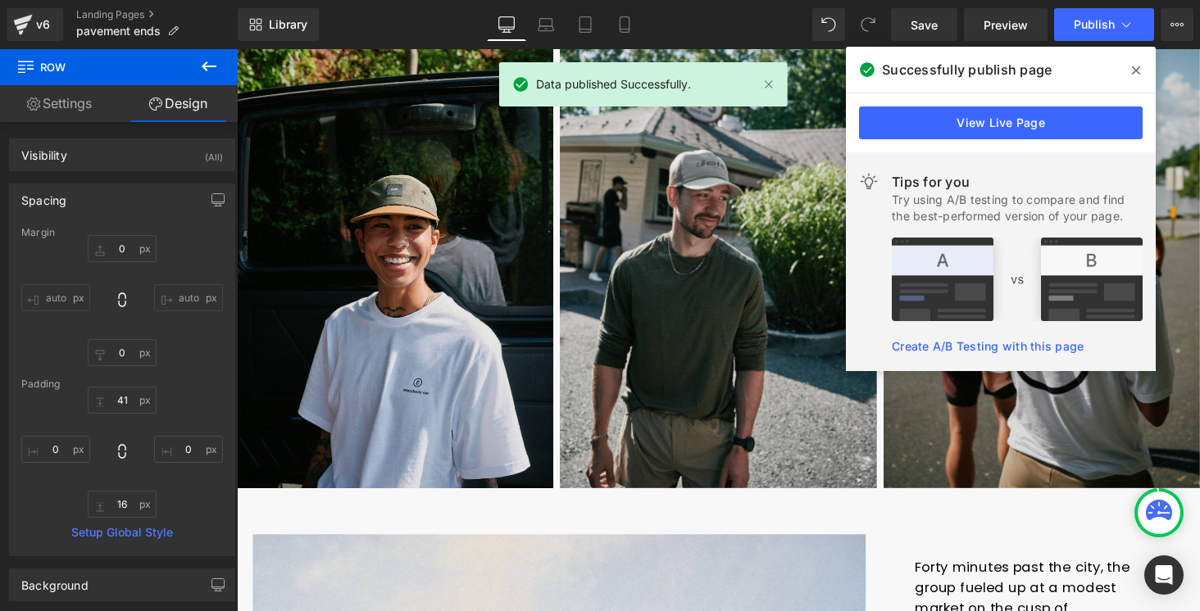
click at [1143, 75] on span at bounding box center [1136, 70] width 26 height 26
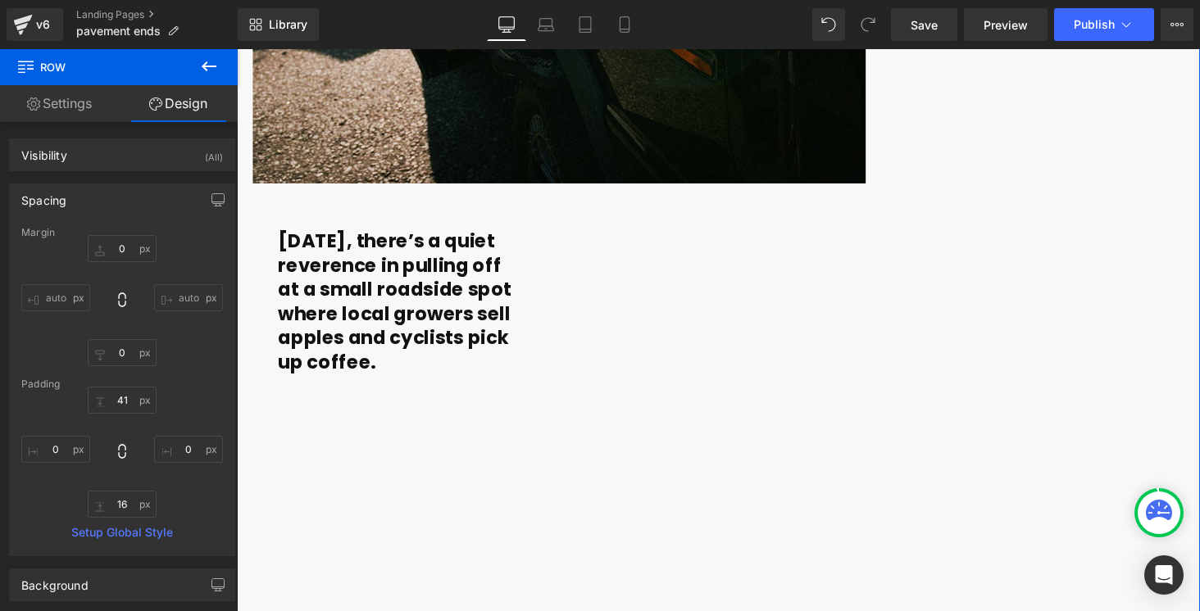
scroll to position [2964, 0]
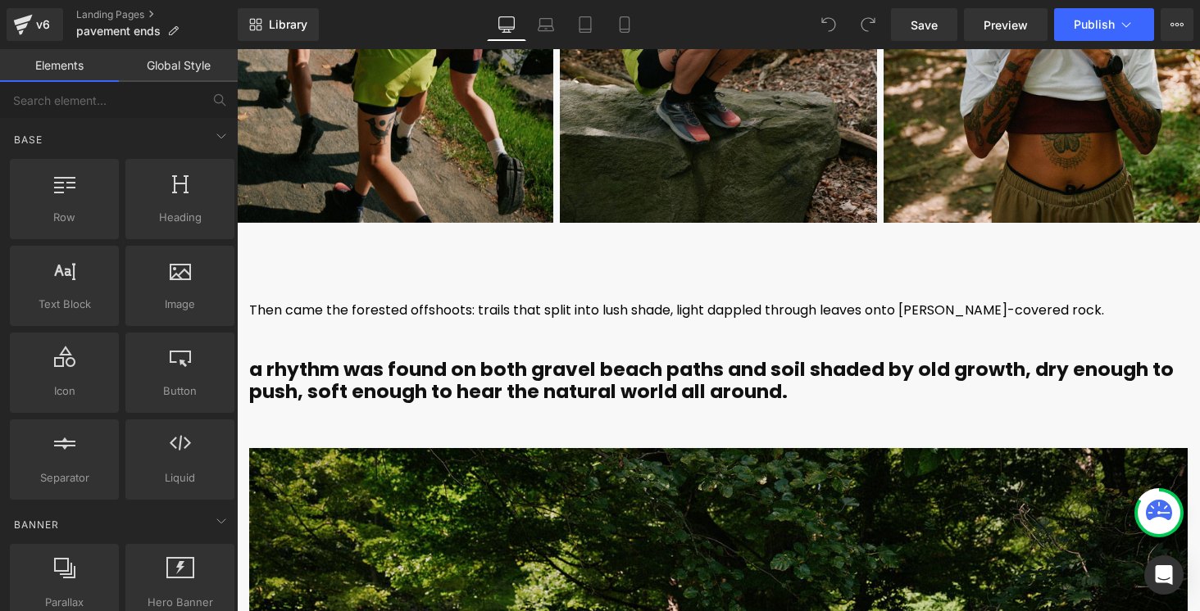
scroll to position [4882, 0]
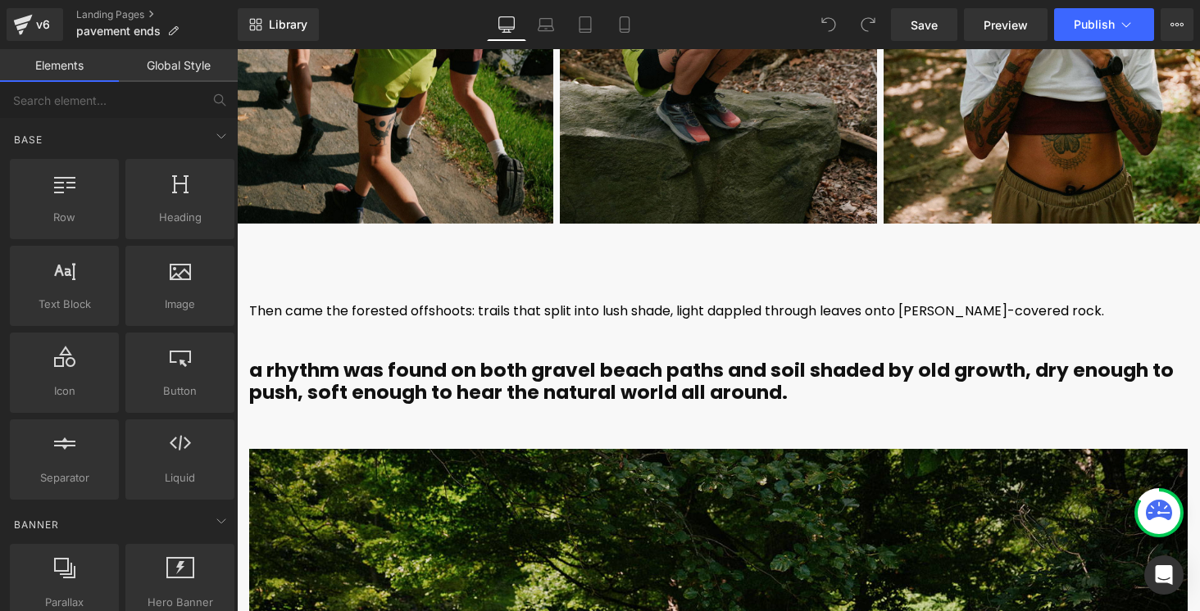
click at [504, 237] on div "Image Image Image ‹ › Carousel Row" at bounding box center [718, 6] width 963 height 515
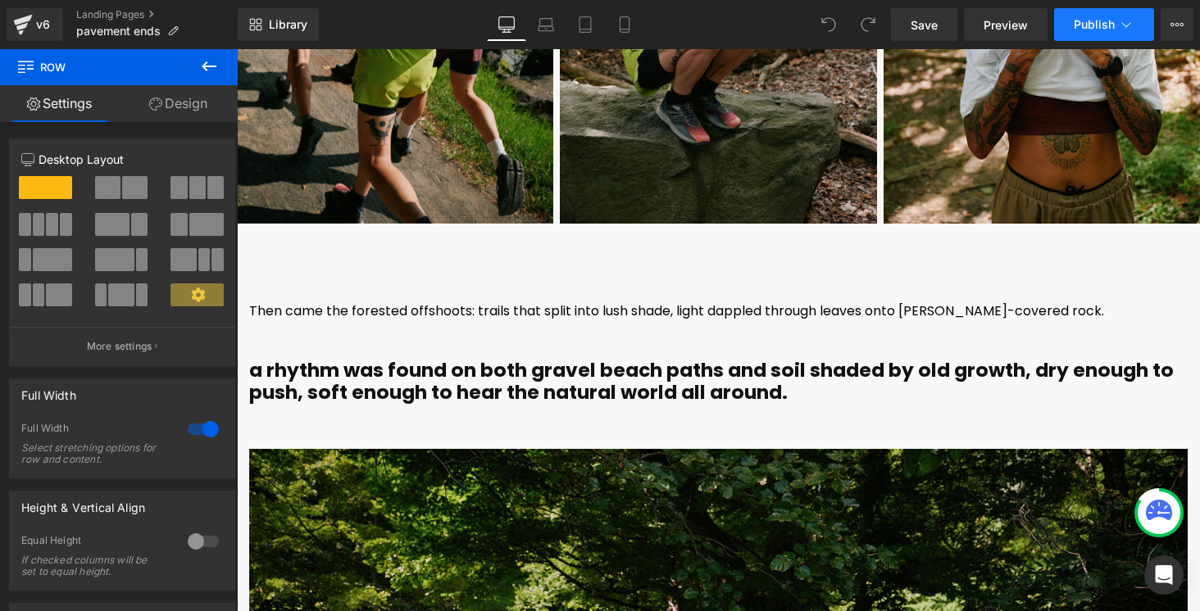
click at [1134, 22] on icon at bounding box center [1126, 24] width 16 height 16
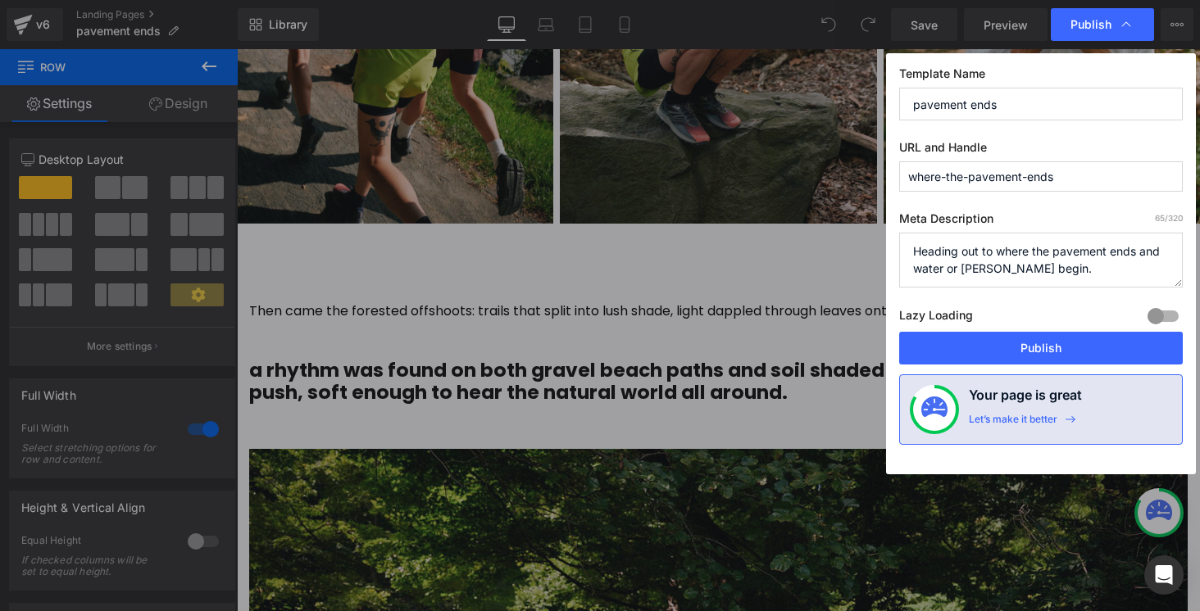
click at [997, 266] on textarea "Heading out to where the pavement ends and water or [PERSON_NAME] begin." at bounding box center [1041, 260] width 284 height 55
click at [996, 266] on textarea "Heading out to where the pavement ends and water or [PERSON_NAME] begin." at bounding box center [1041, 260] width 284 height 55
click at [1013, 168] on input "where-the-pavement-ends" at bounding box center [1041, 176] width 284 height 30
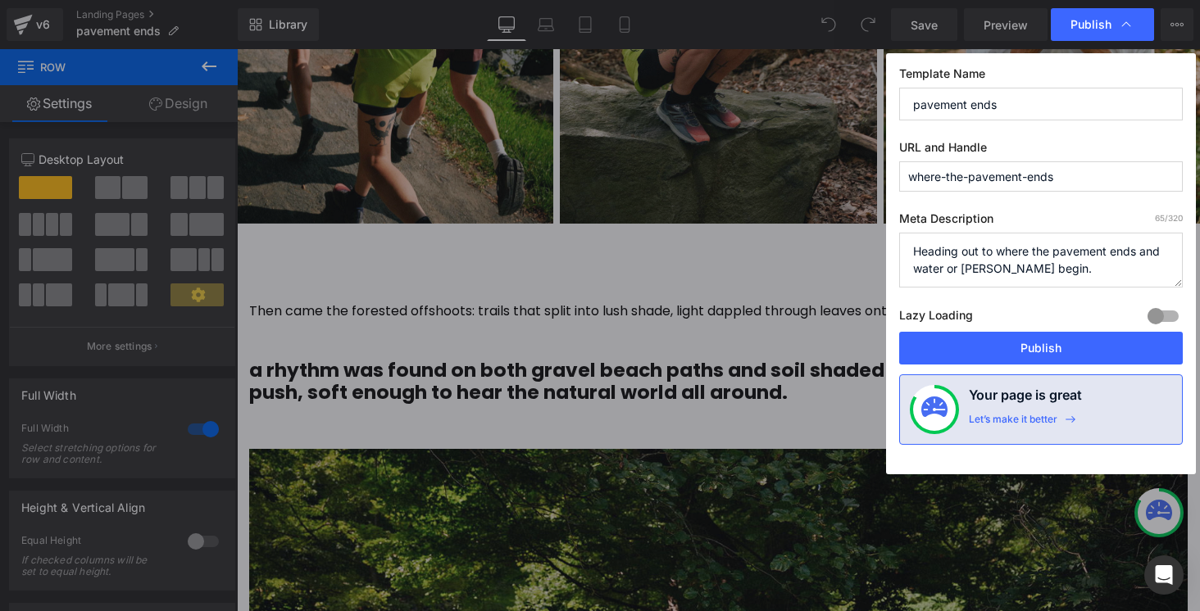
click at [1013, 168] on input "where-the-pavement-ends" at bounding box center [1041, 176] width 284 height 30
click at [1052, 103] on input "pavement ends" at bounding box center [1041, 104] width 284 height 33
click at [1052, 102] on input "pavement ends" at bounding box center [1041, 104] width 284 height 33
click at [982, 255] on textarea "Heading out to where the pavement ends and water or [PERSON_NAME] begin." at bounding box center [1041, 260] width 284 height 55
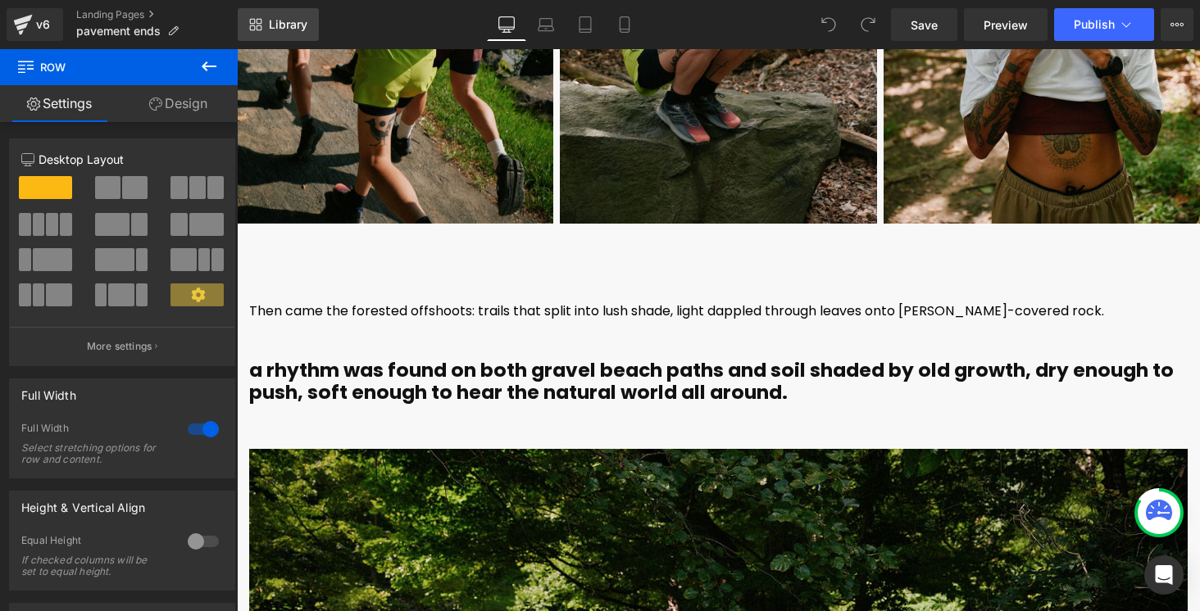
click at [284, 27] on span "Library" at bounding box center [288, 24] width 39 height 15
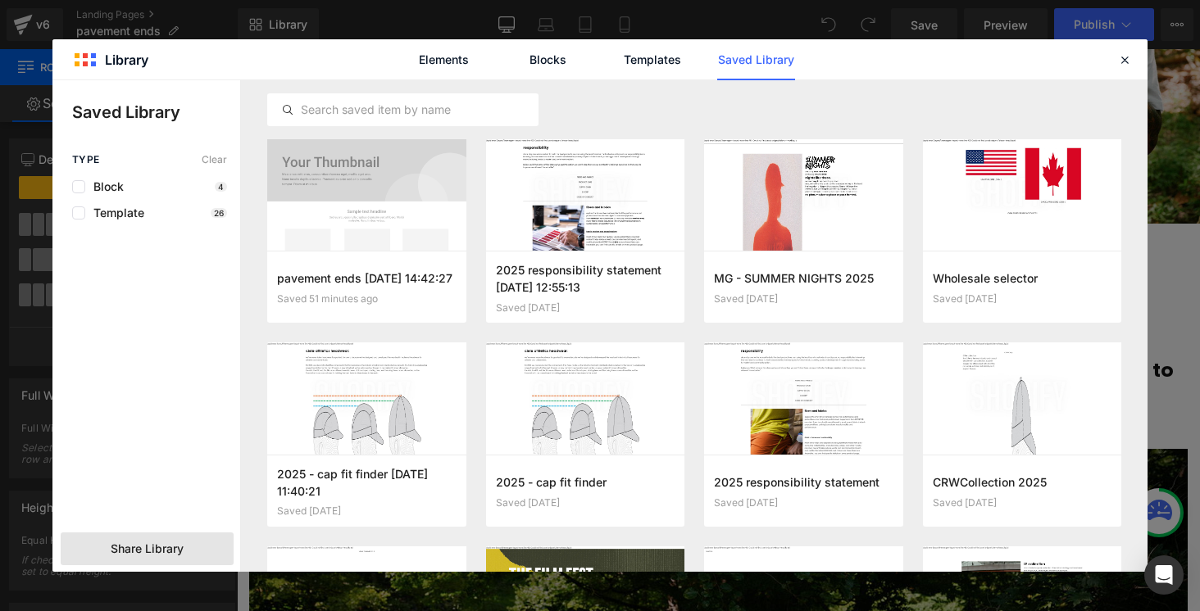
click at [131, 549] on span "Share Library" at bounding box center [147, 549] width 73 height 16
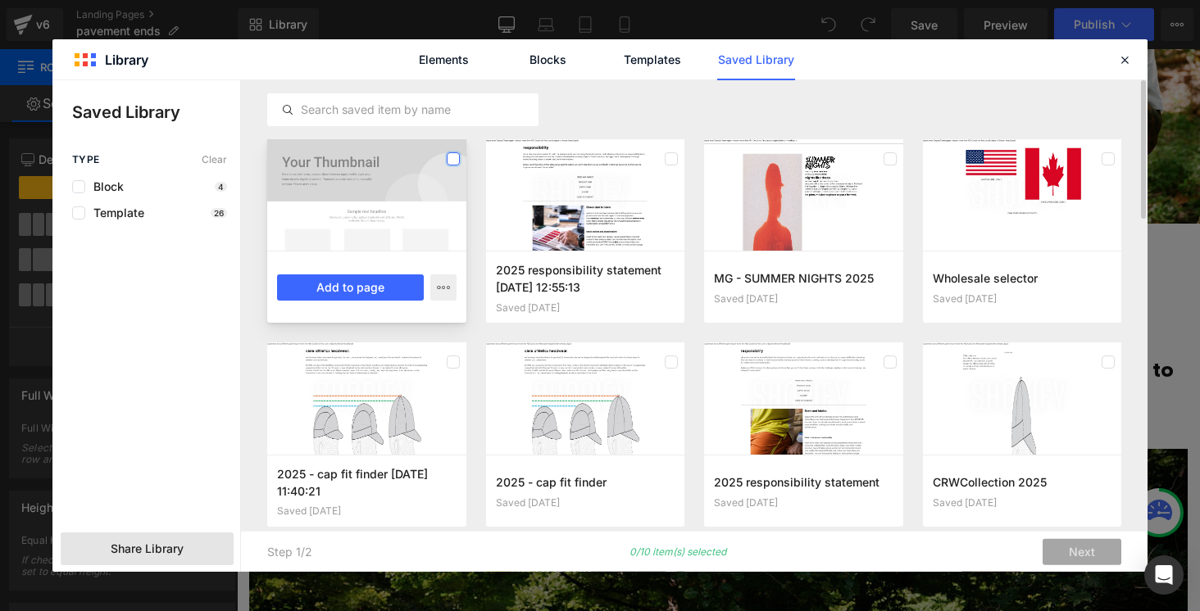
click at [450, 157] on label at bounding box center [453, 158] width 13 height 13
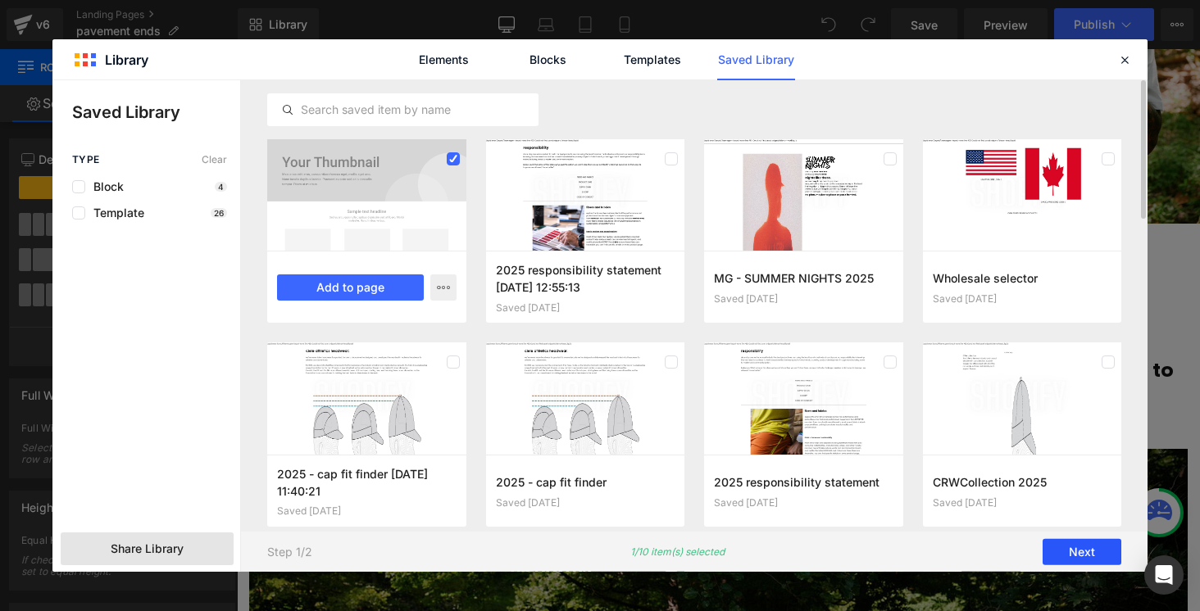
click at [1084, 546] on button "Next" at bounding box center [1082, 552] width 79 height 26
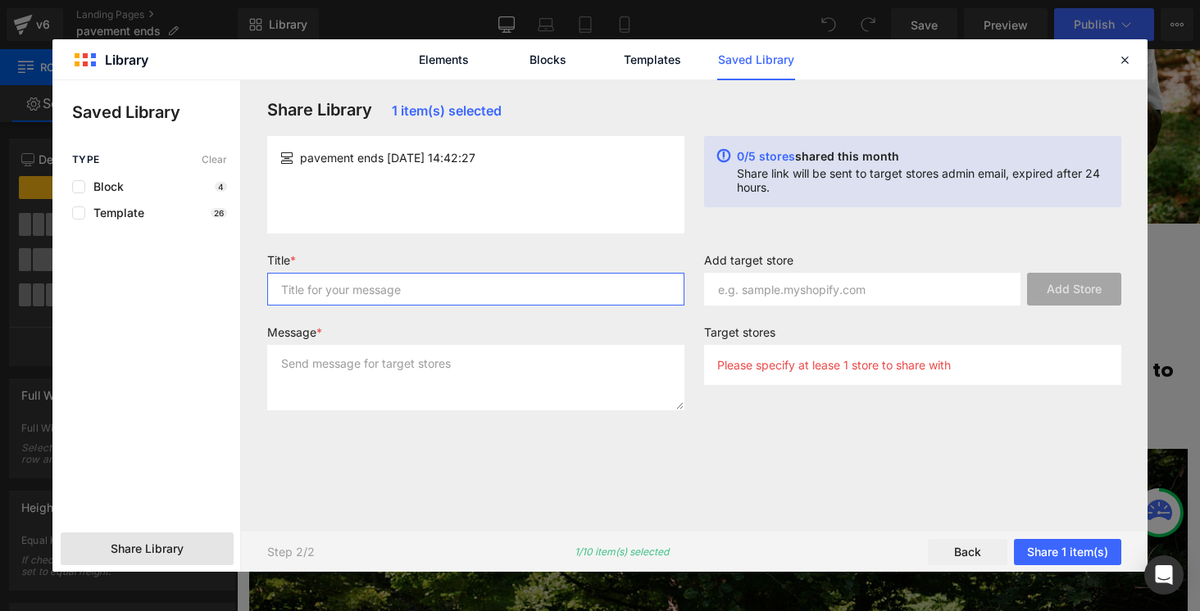
click at [378, 297] on input "text" at bounding box center [475, 289] width 417 height 33
paste input "Heading out to where the pavement ends and water or [PERSON_NAME] begin."
type input "Heading out to where the pavement ends and water or [PERSON_NAME] begin."
type input "pavement ends"
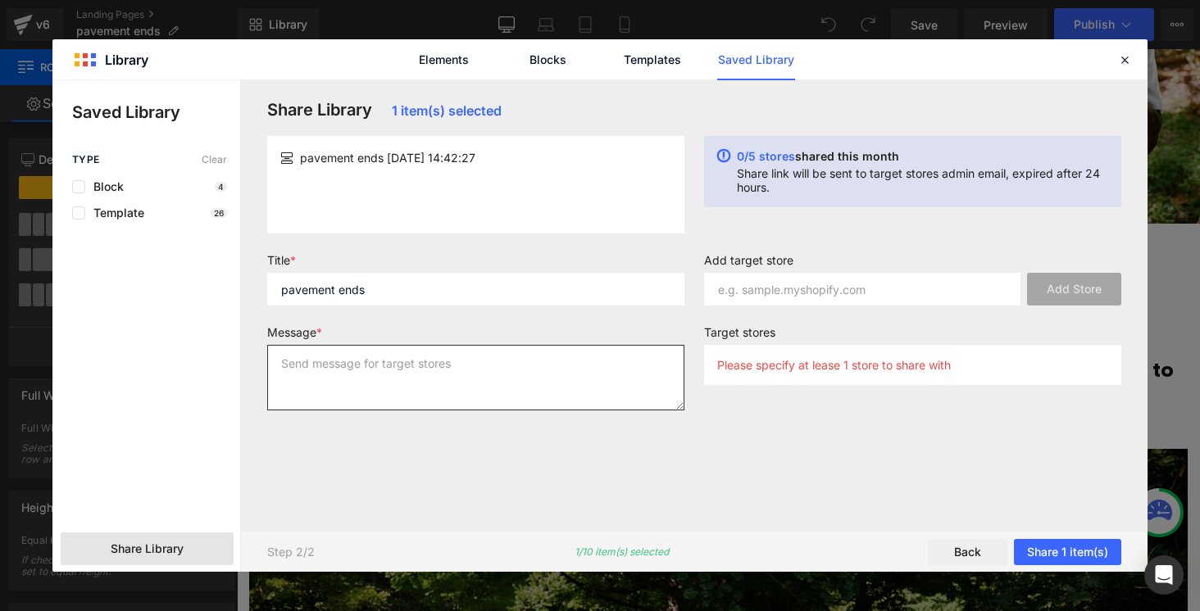
click at [471, 384] on textarea at bounding box center [475, 378] width 417 height 66
paste textarea "pavement ends"
type textarea "pavement ends"
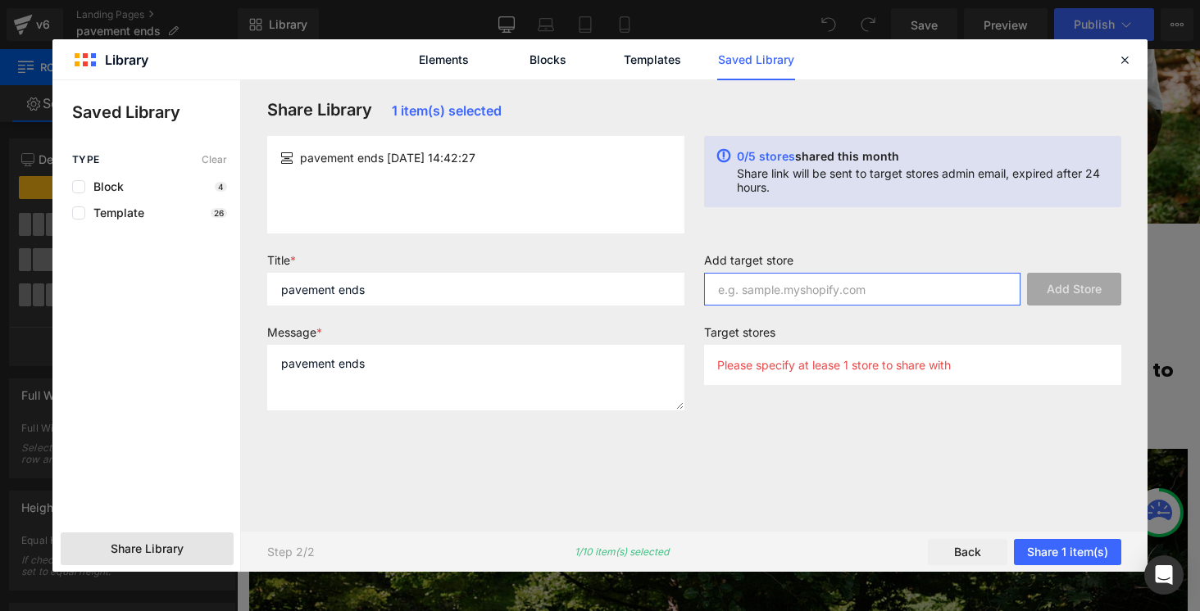
click at [835, 277] on input "text" at bounding box center [862, 289] width 316 height 33
paste input "ciele-athletics-europe"
type input "ciele-athletics-europe.myshopify.com"
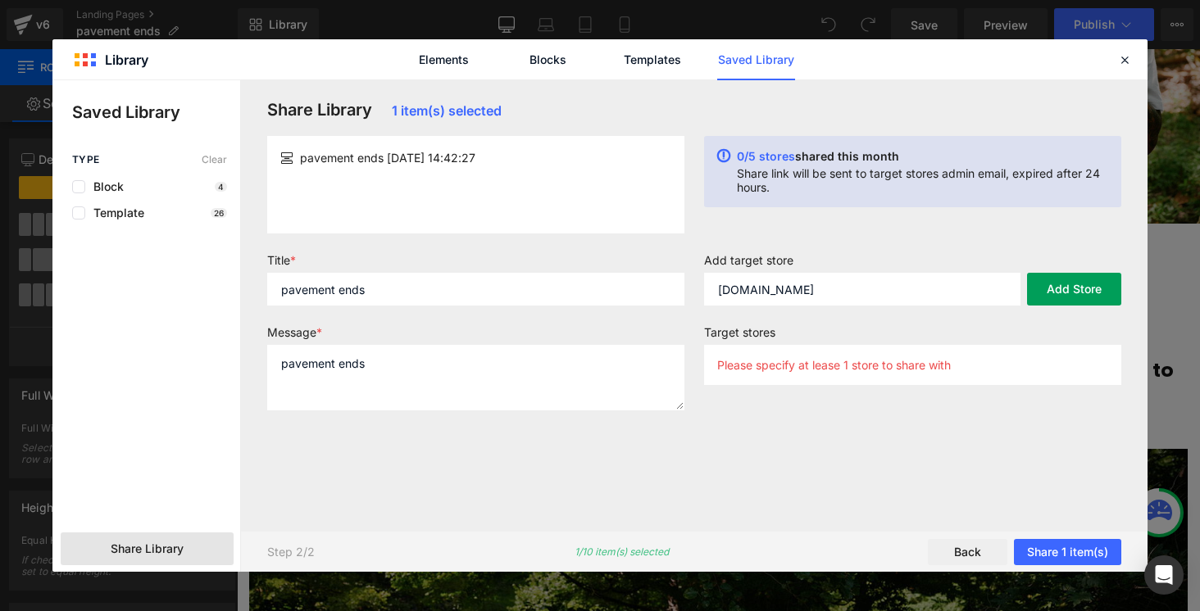
click at [1092, 286] on button "Add Store" at bounding box center [1074, 289] width 94 height 33
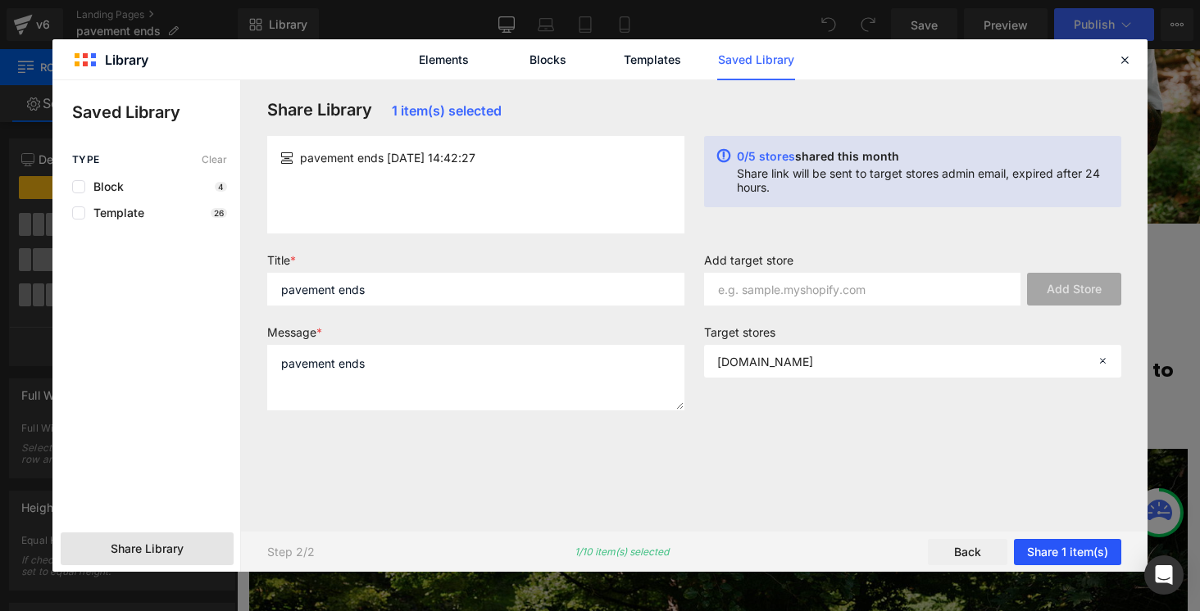
click at [1065, 543] on button "Share 1 item(s)" at bounding box center [1067, 552] width 107 height 26
